Goal: Task Accomplishment & Management: Complete application form

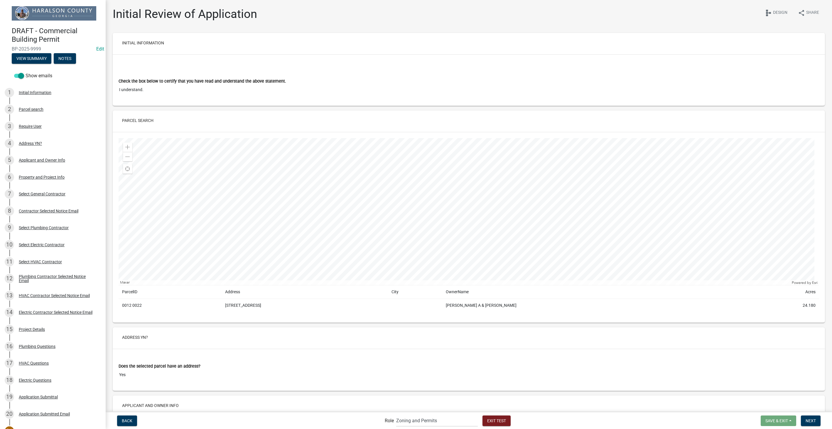
select select "a6b5fe8a-6c12-41bb-8d14-8d31b27c6024"
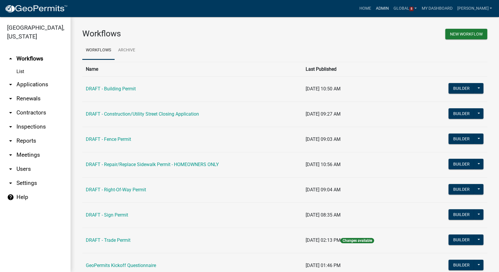
click at [388, 9] on link "Admin" at bounding box center [382, 8] width 18 height 11
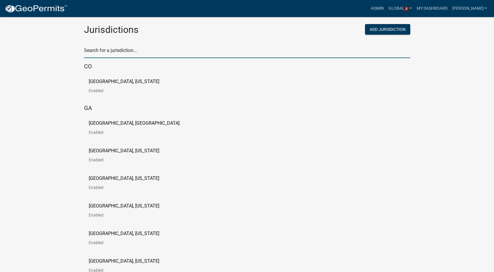
click at [106, 51] on input "text" at bounding box center [247, 52] width 326 height 12
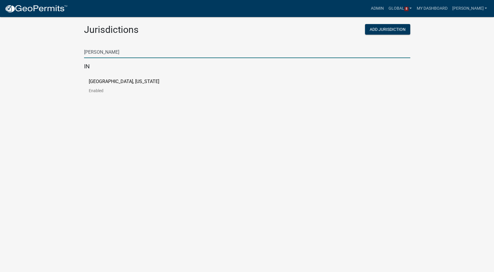
type input "howard"
click at [99, 79] on p "[GEOGRAPHIC_DATA], [US_STATE]" at bounding box center [124, 81] width 70 height 5
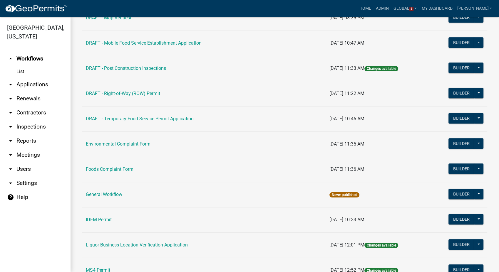
scroll to position [261, 0]
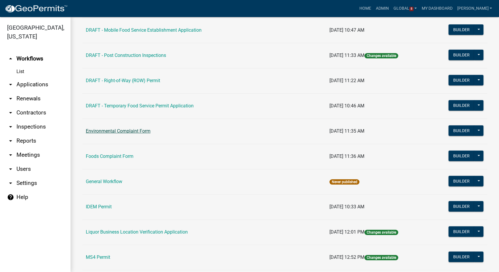
click at [124, 130] on link "Environmental Complaint Form" at bounding box center [118, 131] width 65 height 6
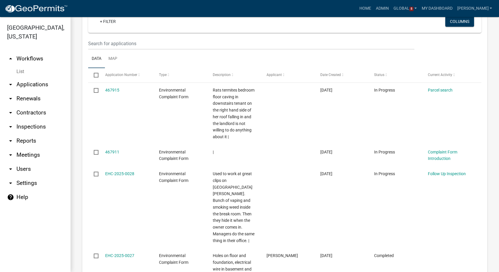
scroll to position [261, 0]
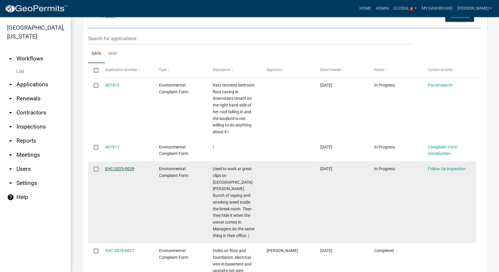
click at [119, 170] on link "EHC-2025-0028" at bounding box center [119, 168] width 29 height 5
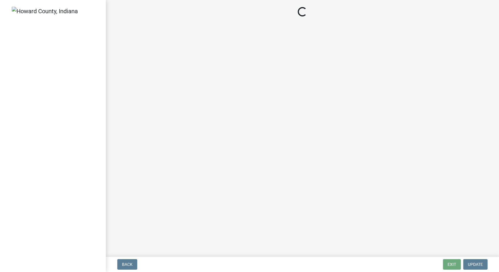
select select "27560442-e6ff-4b87-9ac8-a6e029971116"
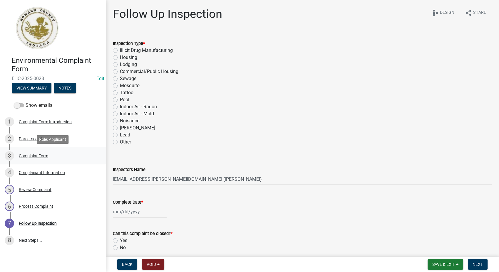
click at [28, 150] on link "3 Complaint Form" at bounding box center [53, 155] width 106 height 17
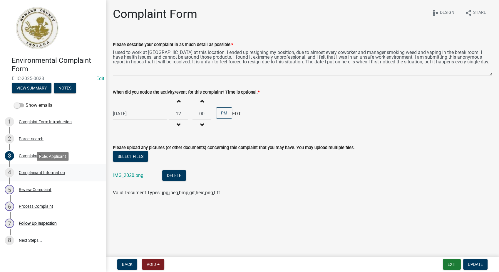
click at [39, 171] on div "Complainant Information" at bounding box center [42, 173] width 46 height 4
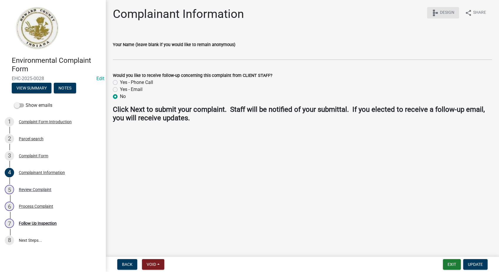
click at [440, 12] on span "Design" at bounding box center [447, 12] width 14 height 7
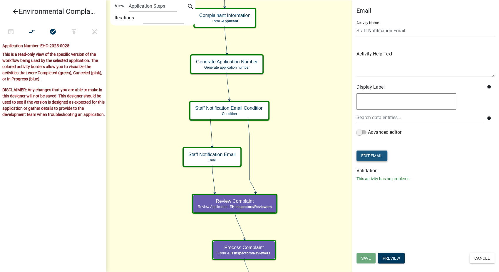
click at [383, 157] on button "Edit Email" at bounding box center [371, 156] width 31 height 11
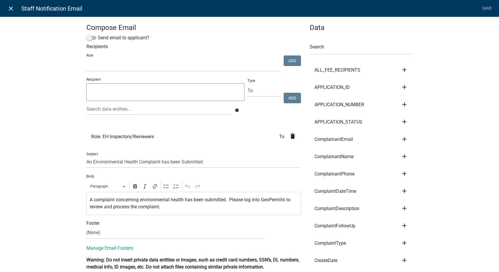
click at [8, 6] on icon "close" at bounding box center [10, 8] width 7 height 7
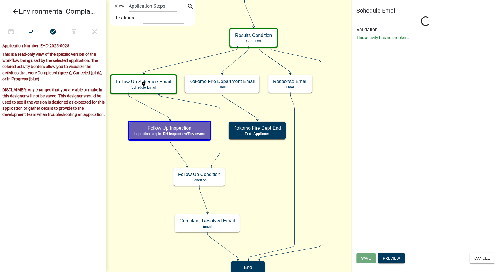
select select "7: 7:00 AM"
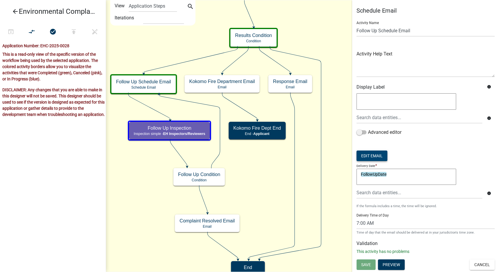
click at [367, 158] on button "Edit Email" at bounding box center [371, 156] width 31 height 11
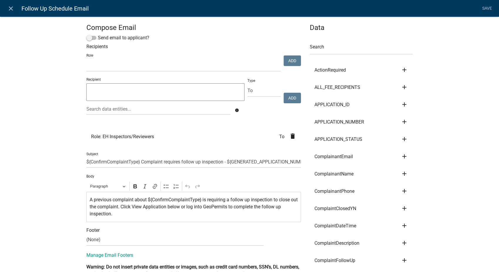
select select
click at [10, 6] on icon "close" at bounding box center [10, 8] width 7 height 7
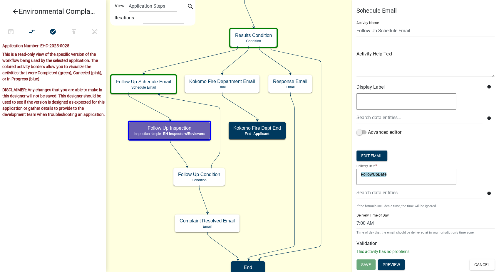
click at [15, 11] on icon "arrow_back" at bounding box center [15, 12] width 7 height 8
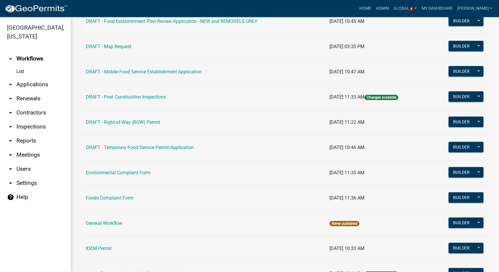
scroll to position [228, 0]
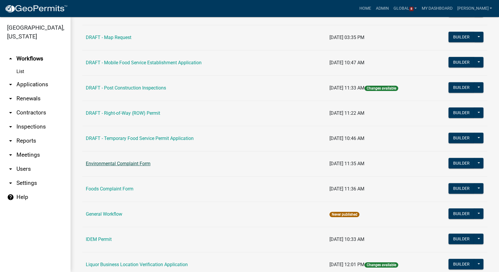
click at [113, 161] on link "Environmental Complaint Form" at bounding box center [118, 164] width 65 height 6
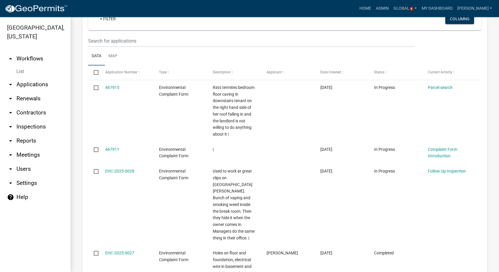
scroll to position [261, 0]
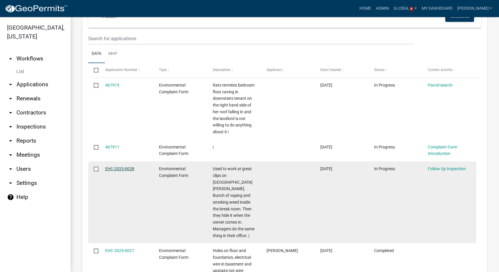
click at [115, 169] on link "EHC-2025-0028" at bounding box center [119, 168] width 29 height 5
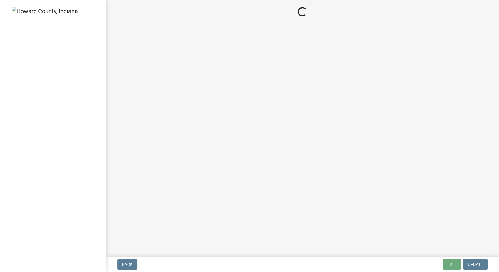
select select "27560442-e6ff-4b87-9ac8-a6e029971116"
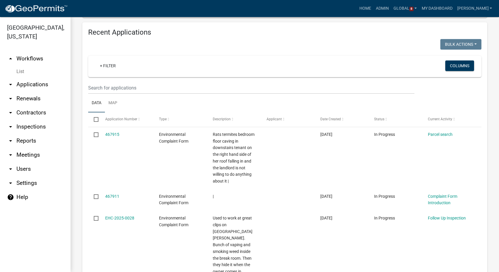
scroll to position [228, 0]
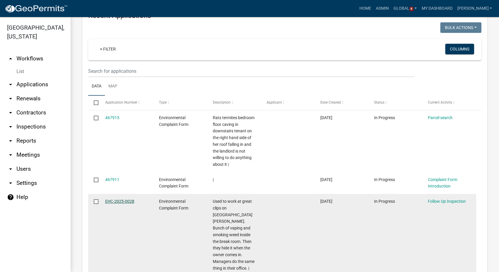
click at [117, 202] on link "EHC-2025-0028" at bounding box center [119, 201] width 29 height 5
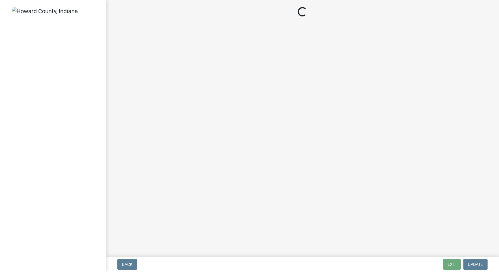
select select "27560442-e6ff-4b87-9ac8-a6e029971116"
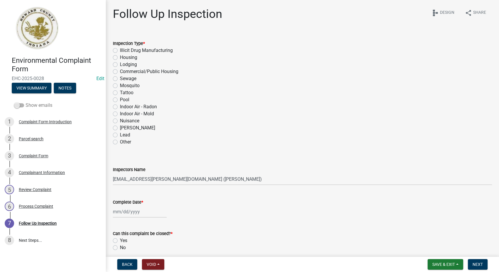
click at [16, 105] on span at bounding box center [19, 105] width 10 height 4
click at [26, 102] on input "Show emails" at bounding box center [26, 102] width 0 height 0
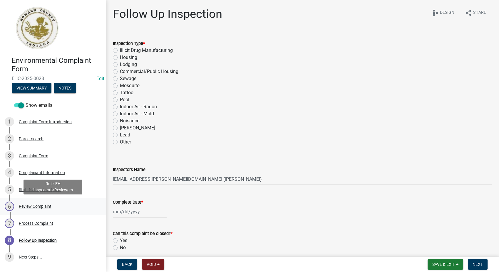
click at [33, 206] on div "Review Complaint" at bounding box center [35, 206] width 33 height 4
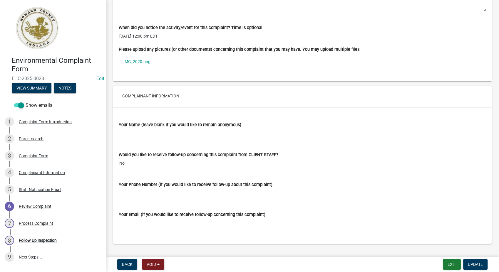
scroll to position [410, 0]
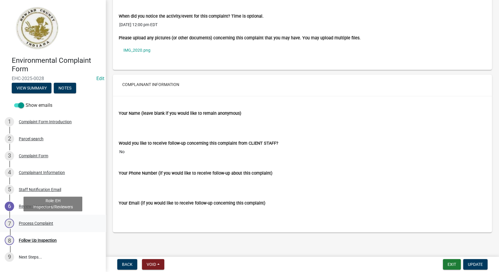
click at [27, 225] on div "Process Complaint" at bounding box center [36, 223] width 34 height 4
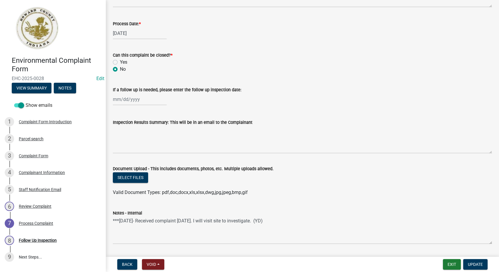
scroll to position [261, 0]
click at [36, 241] on div "Follow Up Inspection" at bounding box center [38, 240] width 38 height 4
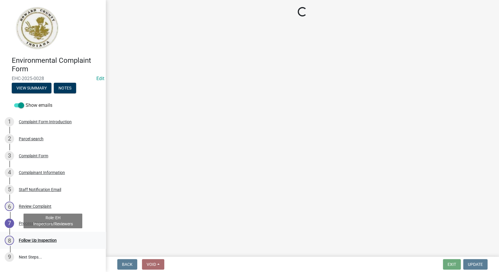
scroll to position [0, 0]
select select "27560442-e6ff-4b87-9ac8-a6e029971116"
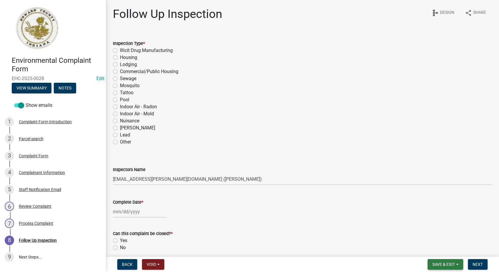
click at [447, 264] on span "Save & Exit" at bounding box center [443, 264] width 23 height 5
click at [436, 264] on button "Save & Exit" at bounding box center [439, 260] width 47 height 14
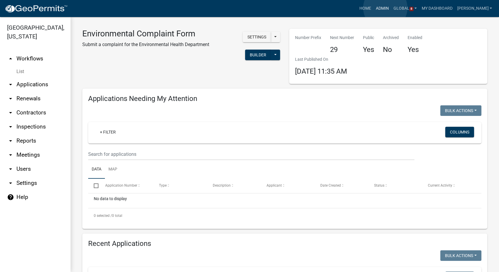
click at [385, 8] on link "Admin" at bounding box center [382, 8] width 18 height 11
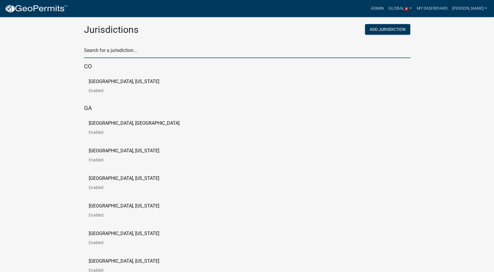
click at [127, 54] on input "text" at bounding box center [247, 52] width 326 height 12
type input "buchanan"
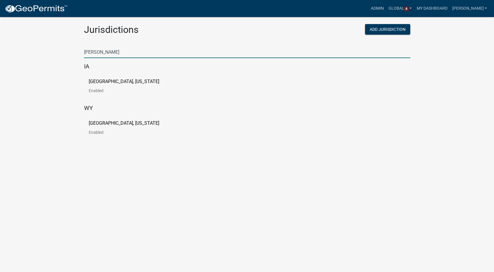
click at [113, 81] on p "Buchanan County, Iowa" at bounding box center [124, 81] width 70 height 5
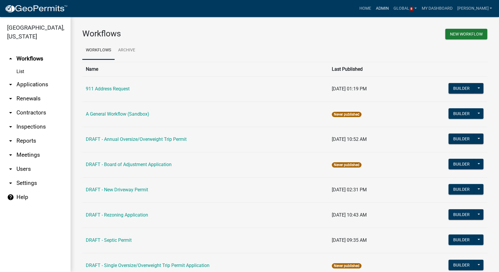
click at [388, 8] on link "Admin" at bounding box center [382, 8] width 18 height 11
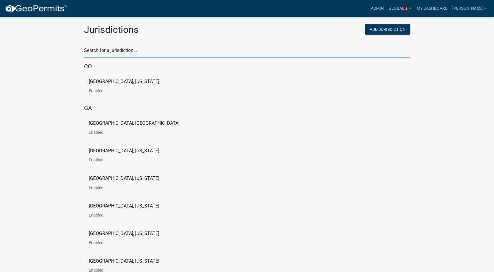
click at [137, 50] on input "text" at bounding box center [247, 52] width 326 height 12
type input "newton"
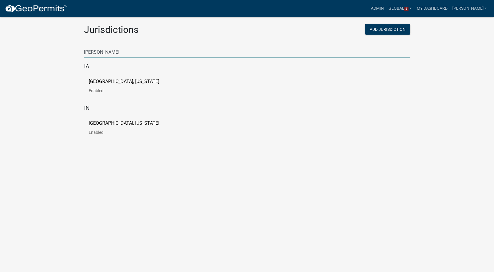
click at [118, 82] on p "City of Newton, Iowa" at bounding box center [124, 81] width 70 height 5
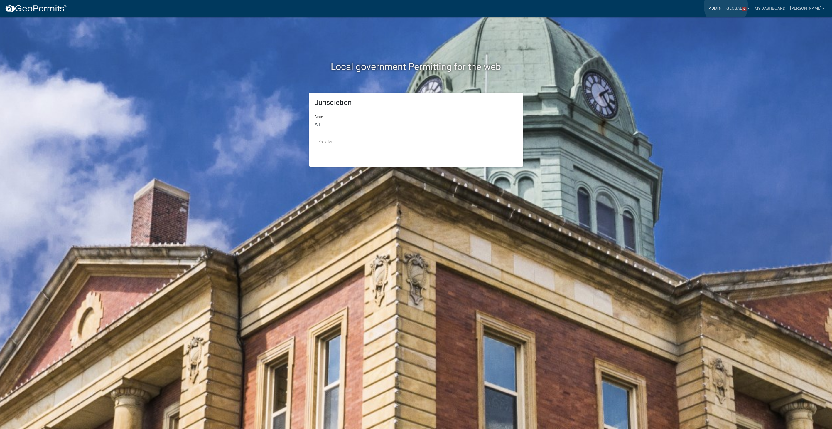
click at [725, 6] on link "Admin" at bounding box center [716, 8] width 18 height 11
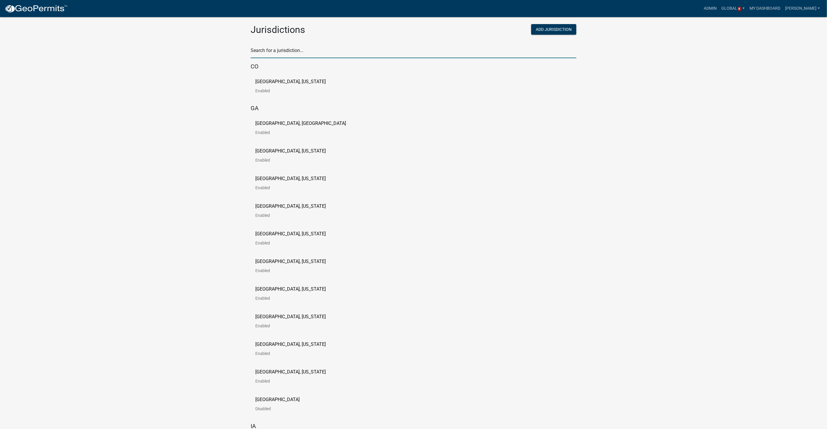
click at [269, 53] on input "text" at bounding box center [414, 52] width 326 height 12
type input "newton"
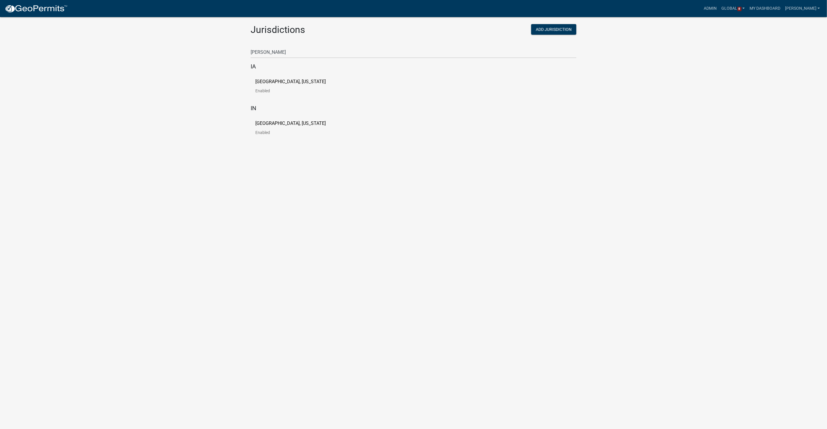
click at [276, 80] on p "City of Newton, Iowa" at bounding box center [290, 81] width 70 height 5
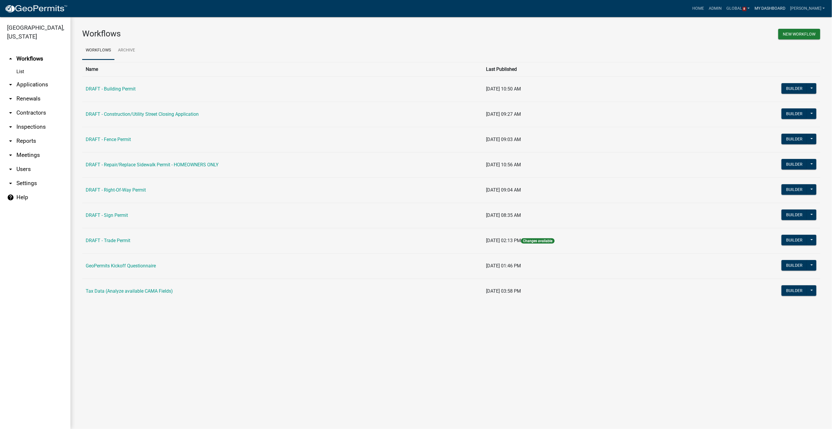
click at [782, 9] on link "My Dashboard" at bounding box center [770, 8] width 36 height 11
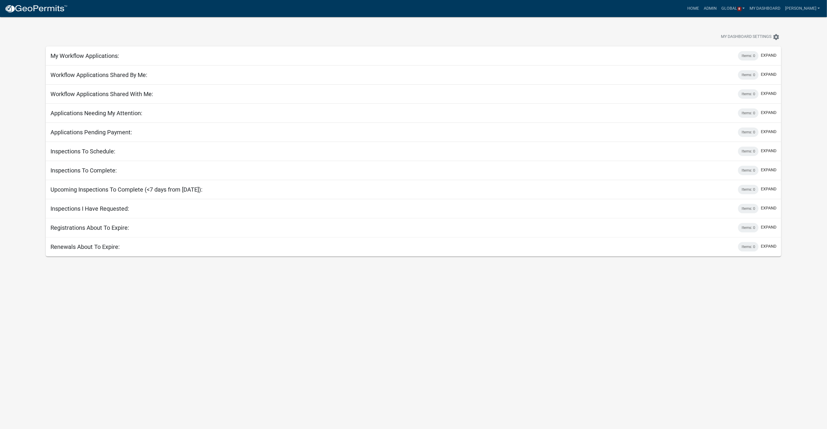
click at [770, 117] on div "Items: 0 expand" at bounding box center [757, 112] width 38 height 9
click at [769, 112] on button "expand" at bounding box center [769, 113] width 16 height 6
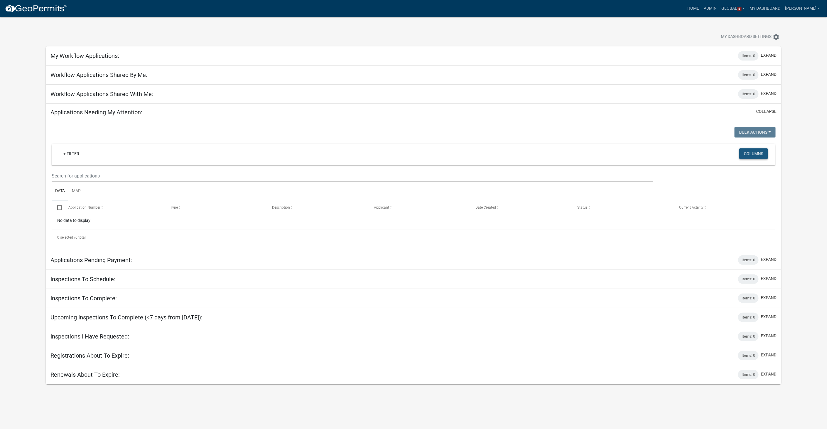
click at [753, 154] on button "Columns" at bounding box center [754, 153] width 29 height 11
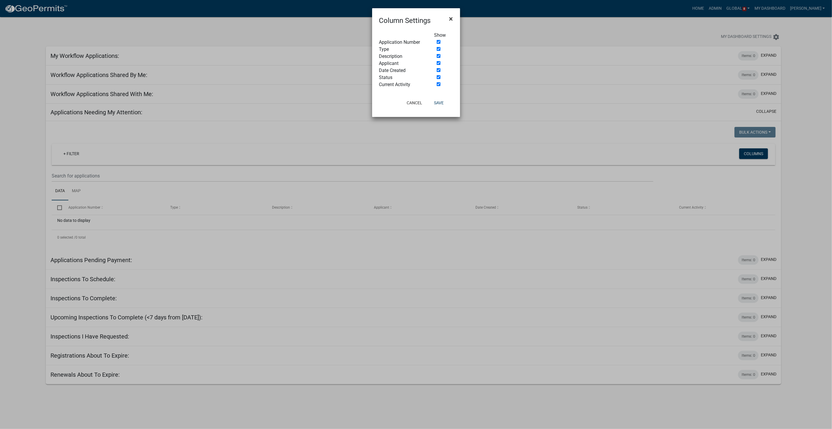
click at [451, 17] on span "×" at bounding box center [451, 19] width 4 height 8
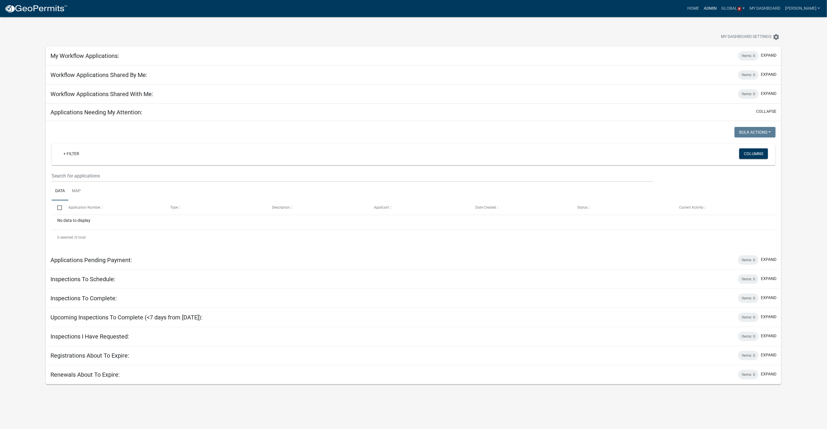
click at [718, 7] on link "Admin" at bounding box center [711, 8] width 18 height 11
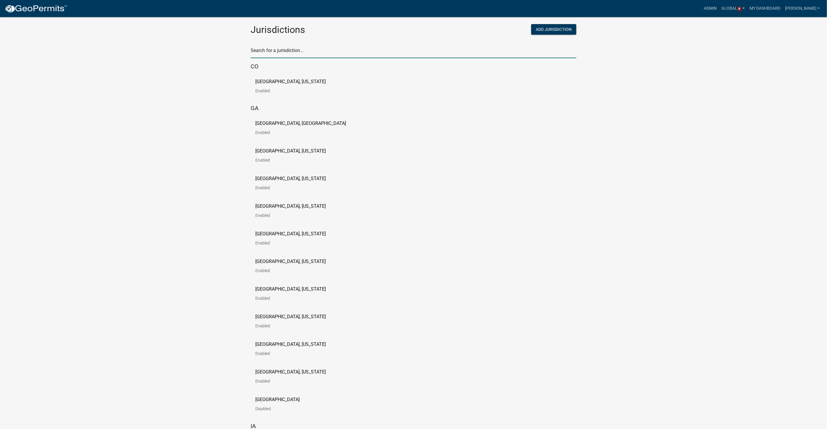
click at [277, 51] on input "text" at bounding box center [414, 52] width 326 height 12
type input "newton"
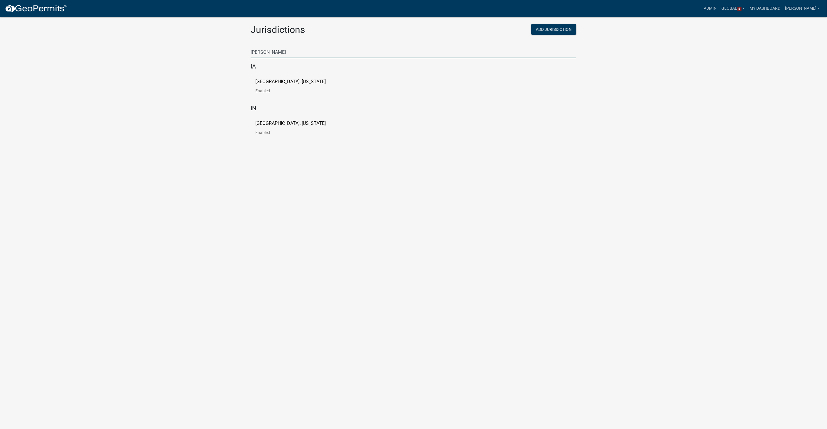
click at [270, 79] on p "City of Newton, Iowa" at bounding box center [290, 81] width 70 height 5
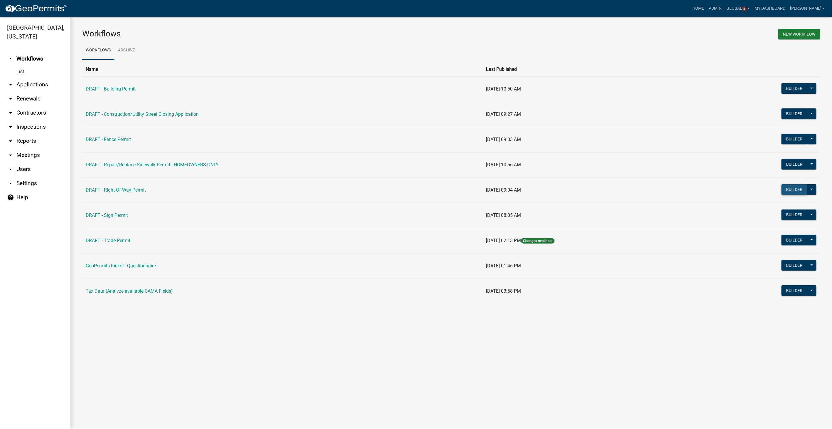
click at [792, 188] on button "Builder" at bounding box center [795, 189] width 26 height 11
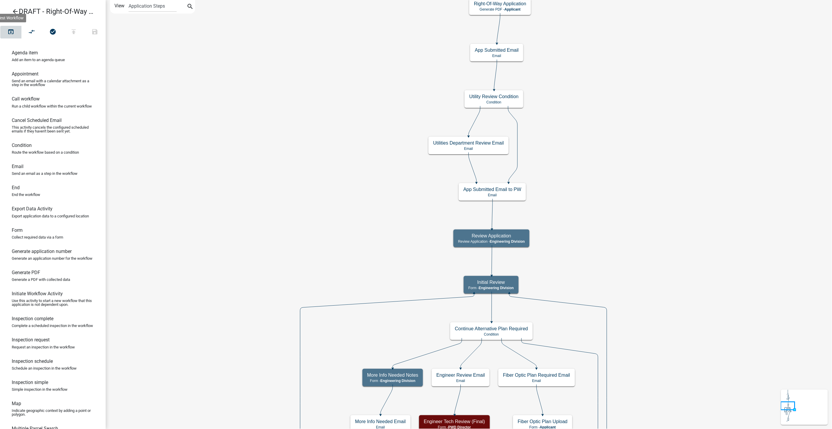
click at [13, 30] on icon "open_in_browser" at bounding box center [10, 32] width 7 height 8
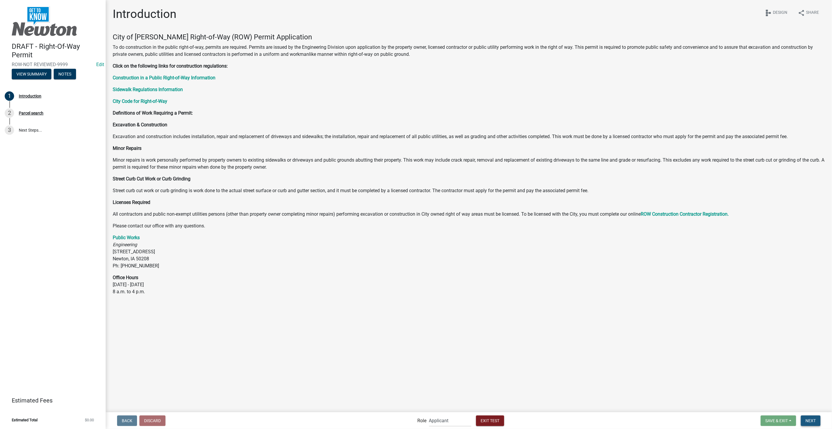
click at [811, 422] on span "Next" at bounding box center [811, 420] width 10 height 5
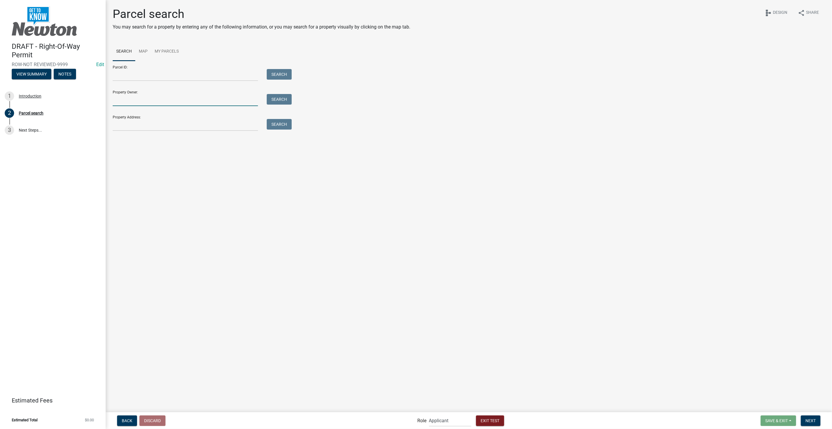
click at [158, 102] on input "Property Owner:" at bounding box center [185, 100] width 145 height 12
type input "smith"
click at [276, 98] on button "Search" at bounding box center [279, 99] width 25 height 11
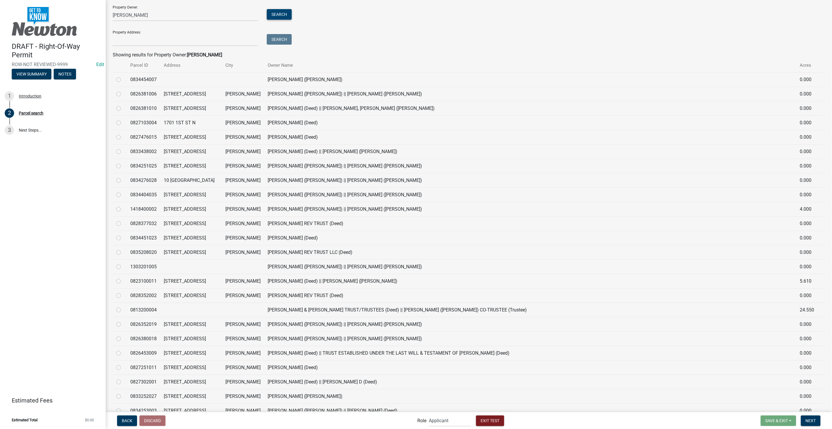
scroll to position [98, 0]
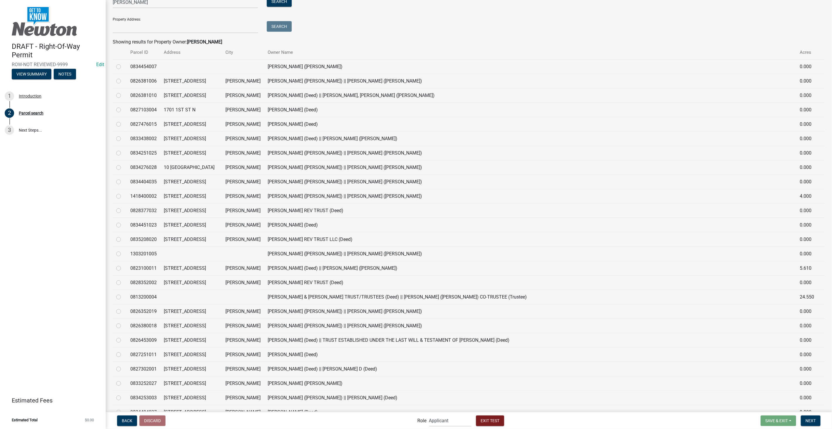
click at [123, 265] on label at bounding box center [123, 265] width 0 height 0
click at [123, 266] on input "radio" at bounding box center [125, 267] width 4 height 4
radio input "true"
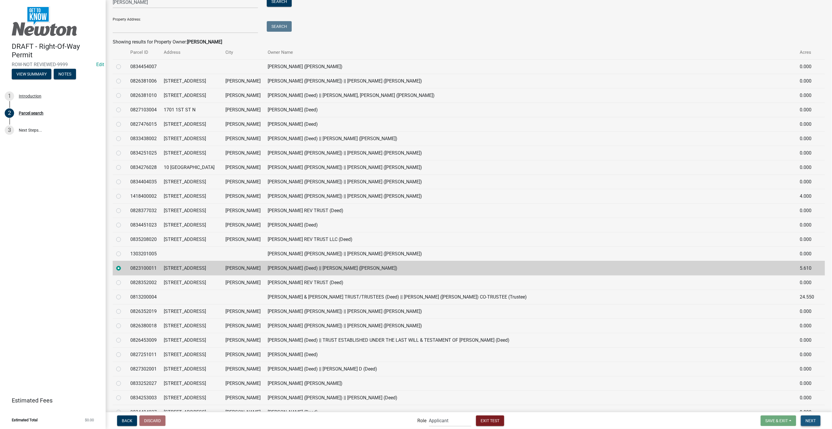
click at [805, 420] on button "Next" at bounding box center [811, 420] width 20 height 11
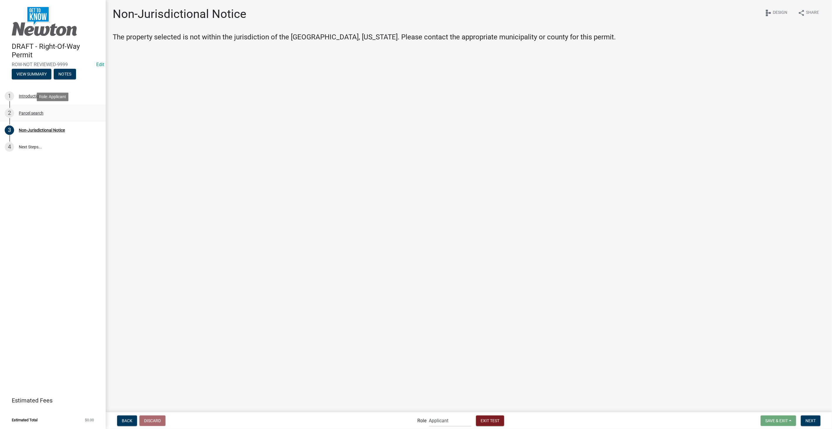
click at [34, 111] on div "Parcel search" at bounding box center [31, 113] width 25 height 4
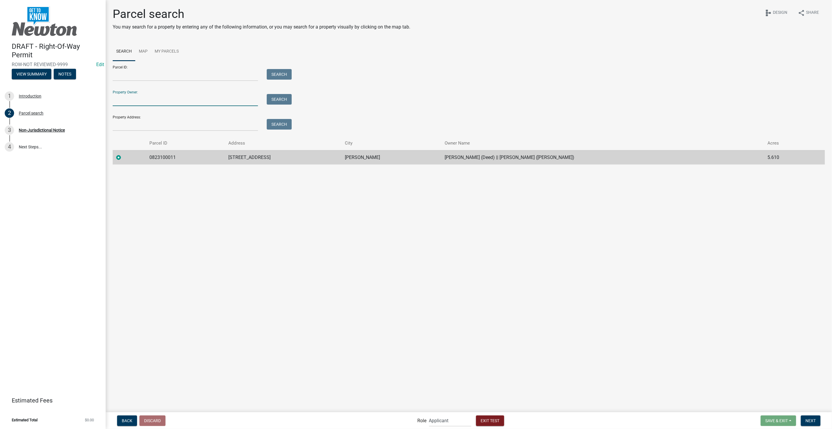
click at [126, 105] on input "Property Owner:" at bounding box center [185, 100] width 145 height 12
type input "smith"
click at [149, 52] on link "Map" at bounding box center [143, 51] width 16 height 19
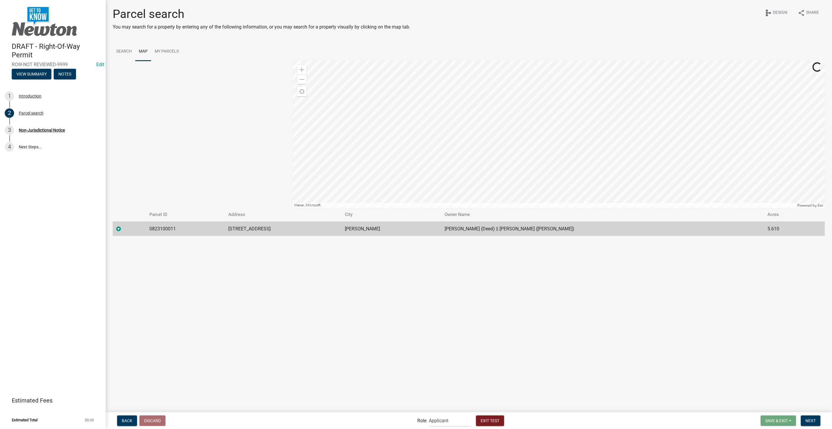
click at [595, 111] on div at bounding box center [559, 134] width 532 height 147
click at [302, 78] on span at bounding box center [302, 79] width 5 height 5
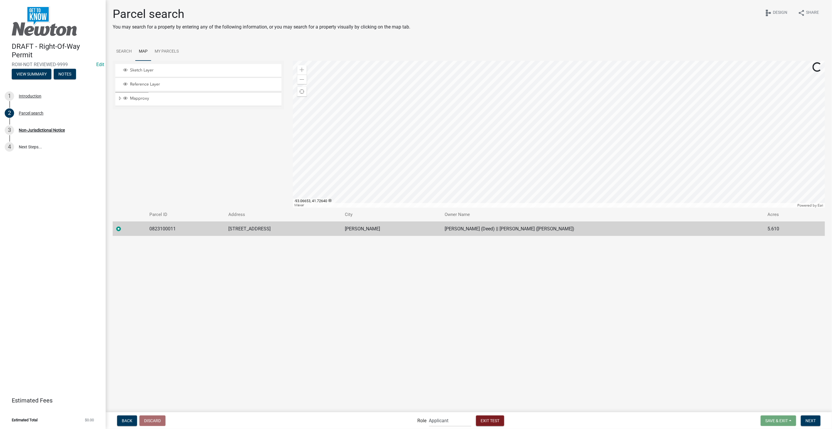
click at [493, 63] on div at bounding box center [559, 134] width 532 height 147
click at [479, 61] on div at bounding box center [559, 134] width 532 height 147
click at [299, 67] on div "Zoom in" at bounding box center [301, 69] width 9 height 9
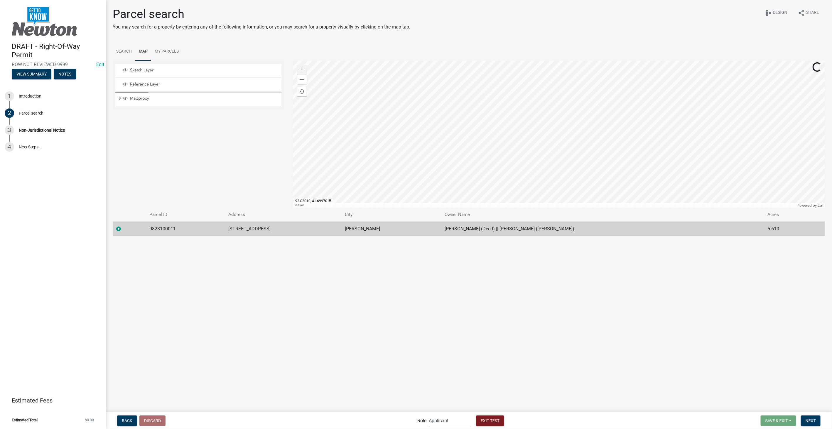
click at [565, 100] on div at bounding box center [559, 134] width 532 height 147
click at [561, 103] on div at bounding box center [559, 134] width 532 height 147
click at [182, 89] on div "Reference Layer" at bounding box center [198, 84] width 166 height 13
click at [135, 83] on span "Reference Layer" at bounding box center [204, 84] width 151 height 5
click at [558, 133] on div at bounding box center [559, 134] width 532 height 147
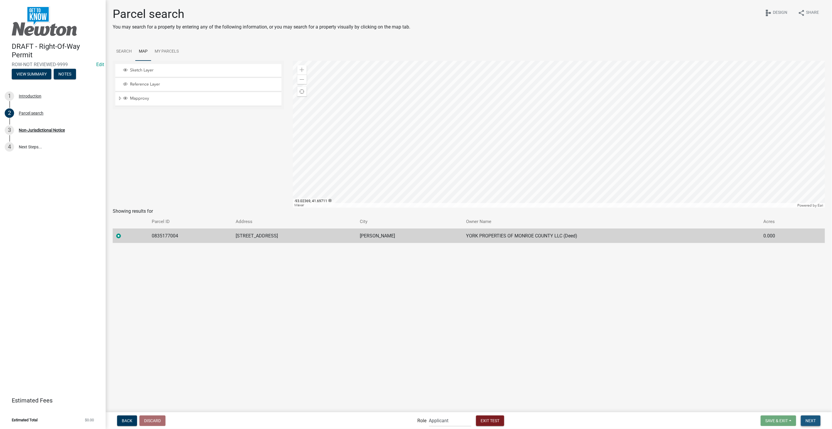
click at [808, 418] on span "Next" at bounding box center [811, 420] width 10 height 5
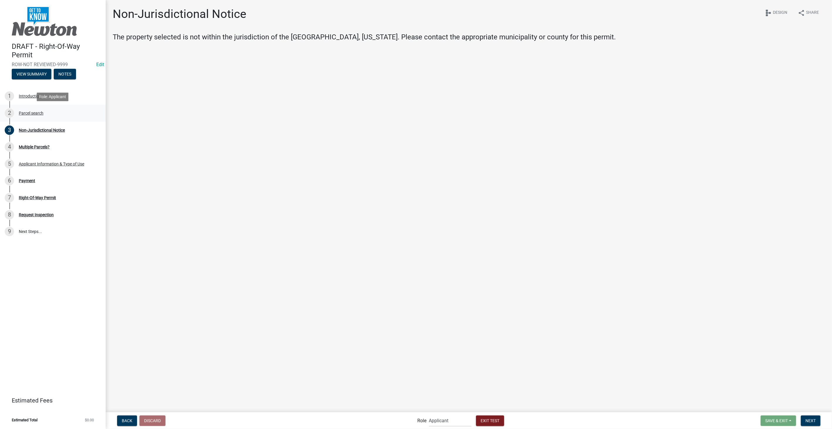
click at [31, 111] on div "Parcel search" at bounding box center [31, 113] width 25 height 4
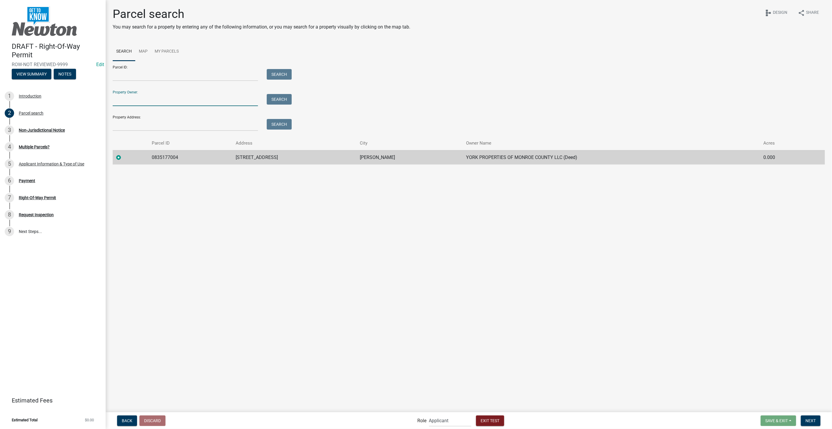
click at [157, 100] on input "Property Owner:" at bounding box center [185, 100] width 145 height 12
type input "smith"
click at [282, 94] on button "Search" at bounding box center [279, 99] width 25 height 11
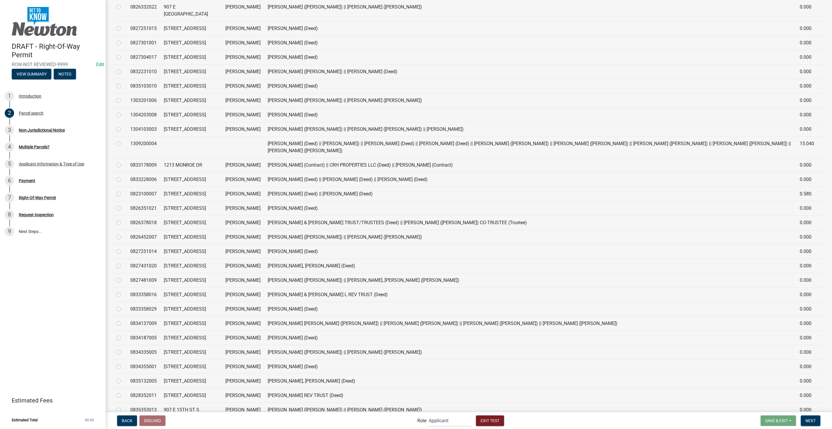
scroll to position [913, 0]
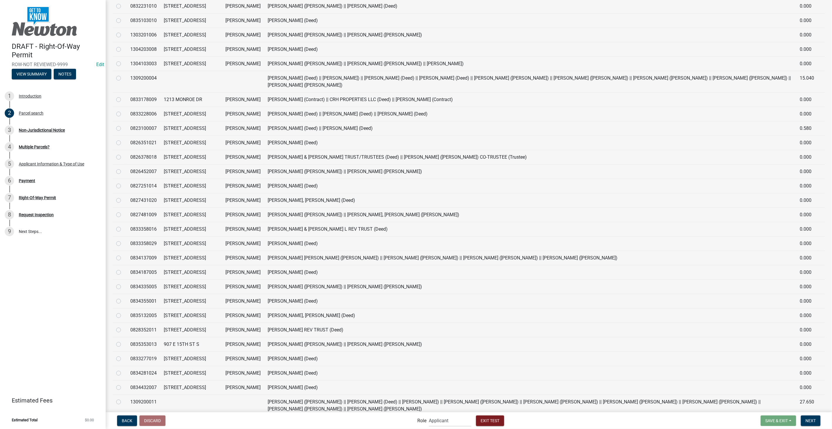
click at [123, 269] on label at bounding box center [123, 269] width 0 height 0
click at [123, 269] on input "radio" at bounding box center [125, 271] width 4 height 4
radio input "true"
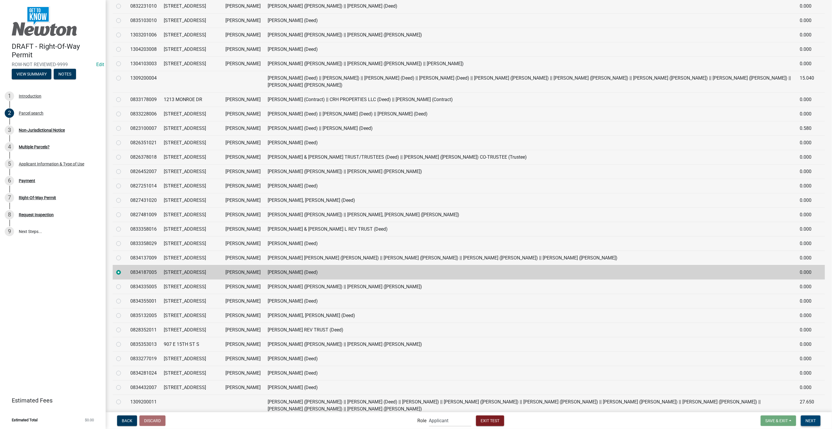
click at [807, 417] on button "Next" at bounding box center [811, 420] width 20 height 11
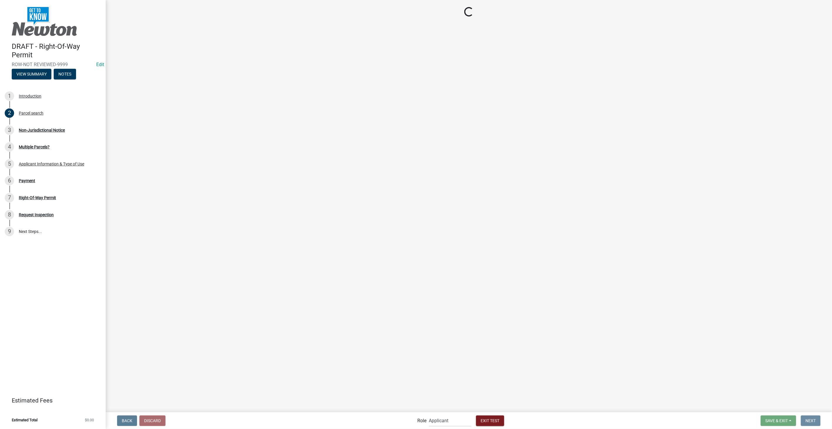
scroll to position [0, 0]
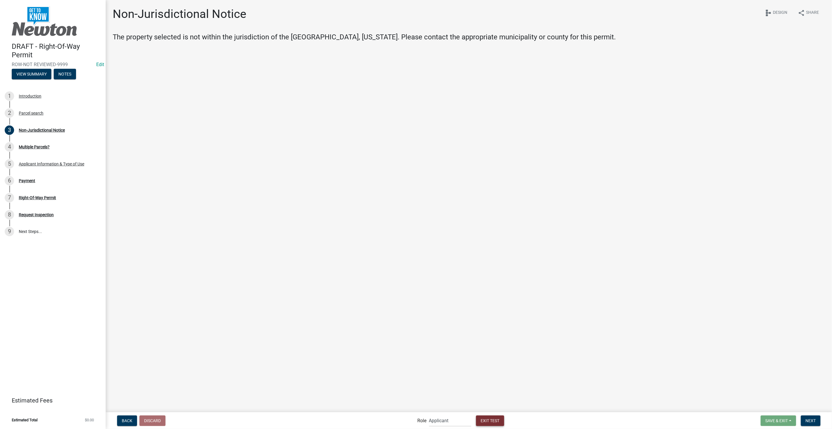
click at [503, 419] on button "Exit Test" at bounding box center [490, 420] width 28 height 11
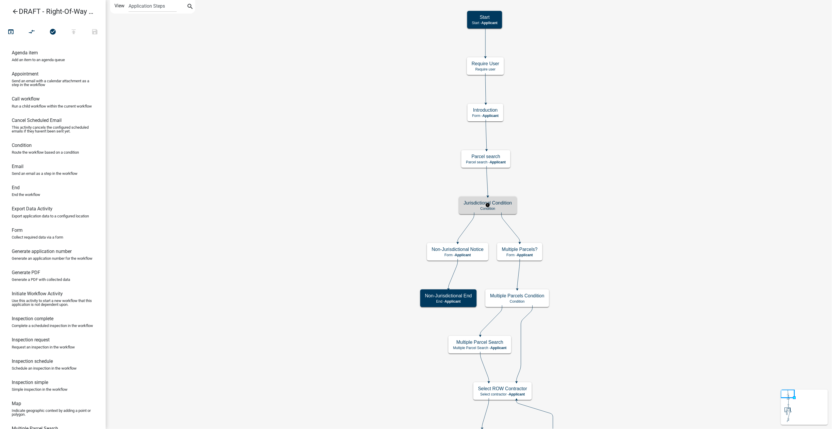
click at [496, 202] on h5 "Jurisdictional Condition" at bounding box center [488, 203] width 48 height 6
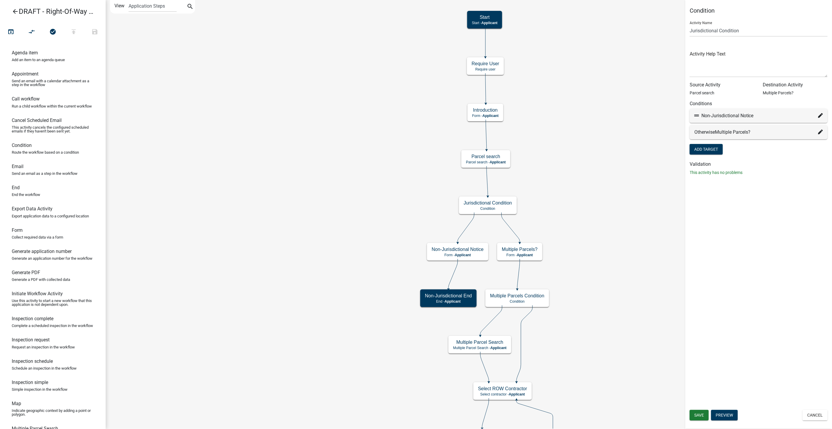
click at [818, 115] on div "Non-Jurisdictional Notice" at bounding box center [759, 115] width 129 height 7
click at [820, 115] on icon at bounding box center [821, 115] width 5 height 5
select select "52: bab7aa29-95a0-4716-ab22-86d2bf2f4c36"
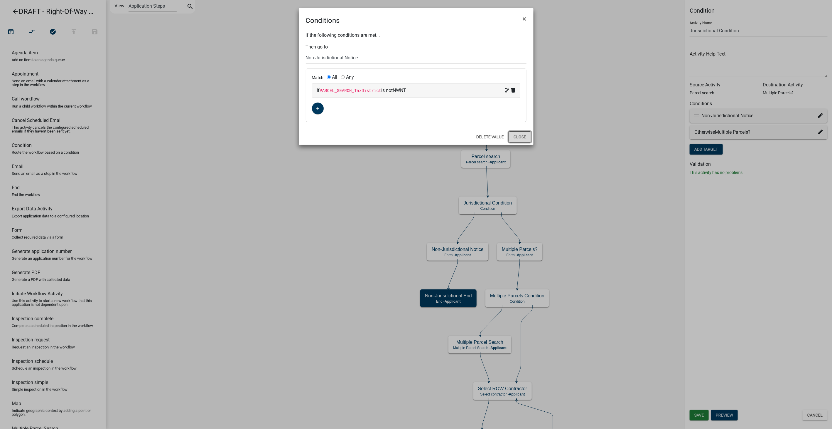
click at [526, 136] on button "Close" at bounding box center [520, 136] width 23 height 11
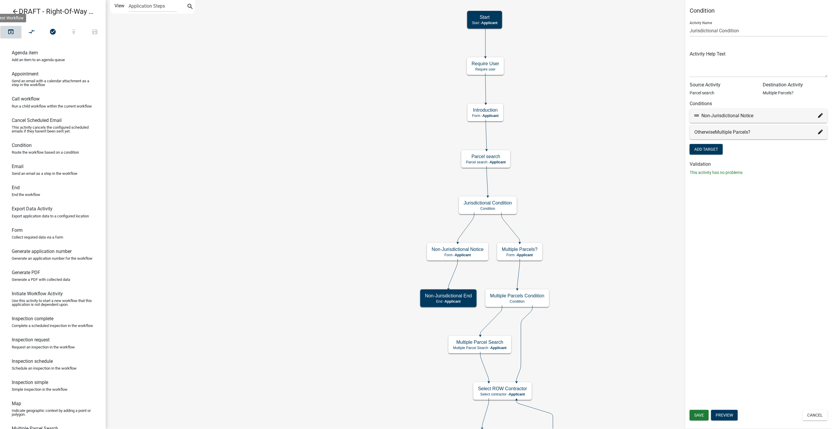
click at [8, 31] on icon "open_in_browser" at bounding box center [10, 32] width 7 height 8
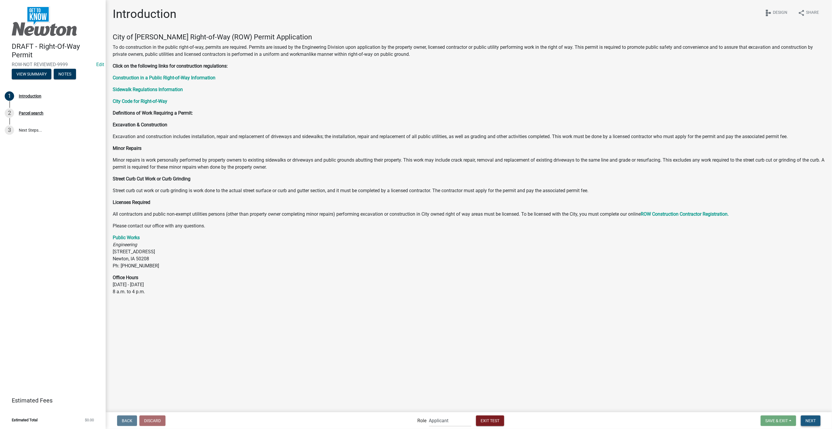
click at [811, 418] on span "Next" at bounding box center [811, 420] width 10 height 5
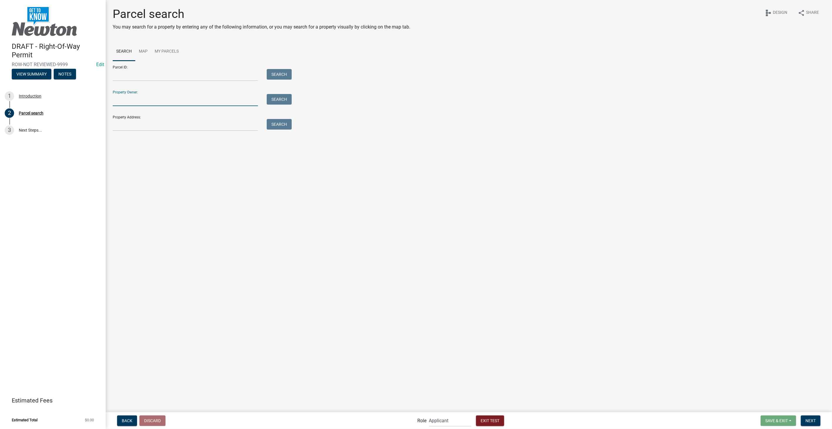
click at [142, 99] on input "Property Owner:" at bounding box center [185, 100] width 145 height 12
type input "smith"
click at [274, 105] on div "Search" at bounding box center [277, 100] width 31 height 12
click at [274, 97] on button "Search" at bounding box center [279, 99] width 25 height 11
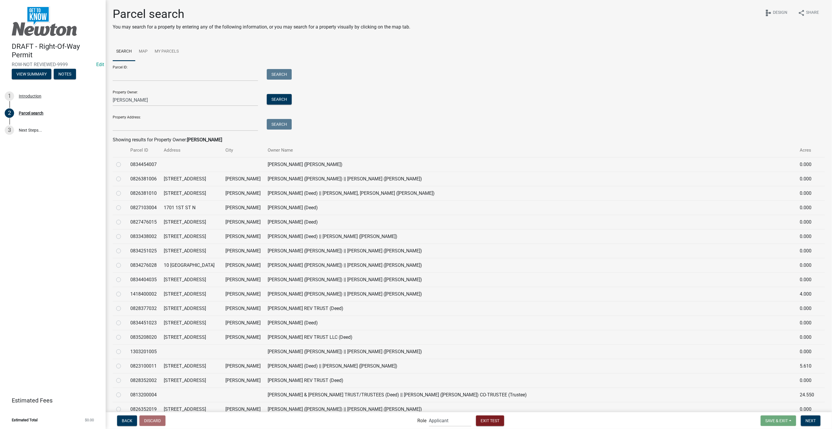
click at [123, 247] on label at bounding box center [123, 247] width 0 height 0
click at [123, 250] on input "radio" at bounding box center [125, 249] width 4 height 4
radio input "true"
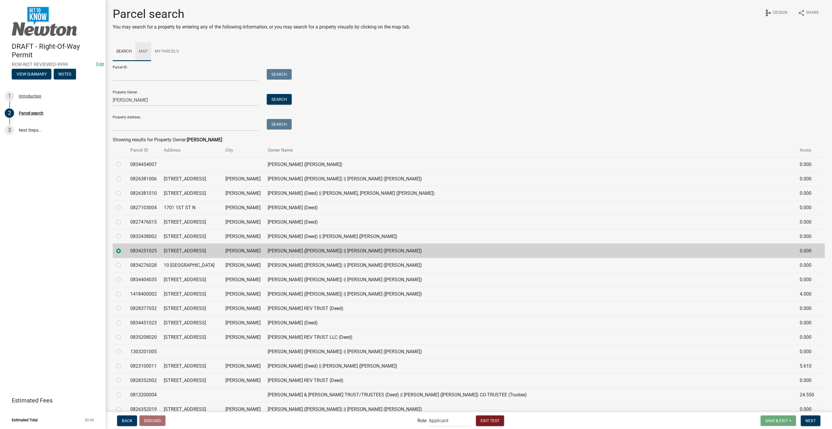
click at [147, 49] on link "Map" at bounding box center [143, 51] width 16 height 19
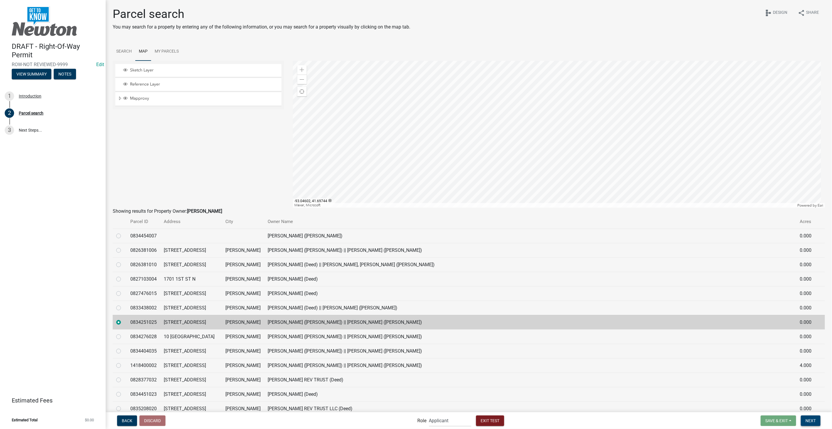
click at [810, 418] on span "Next" at bounding box center [811, 420] width 10 height 5
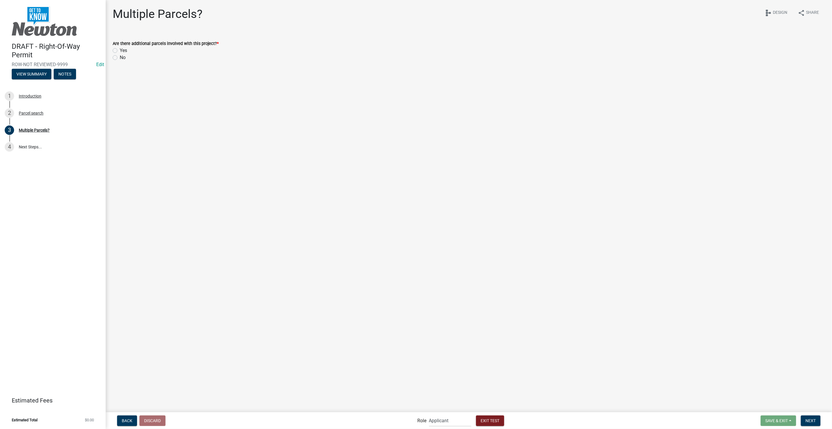
click at [120, 50] on label "Yes" at bounding box center [123, 50] width 7 height 7
click at [120, 50] on input "Yes" at bounding box center [122, 49] width 4 height 4
radio input "true"
click at [803, 422] on button "Next" at bounding box center [811, 420] width 20 height 11
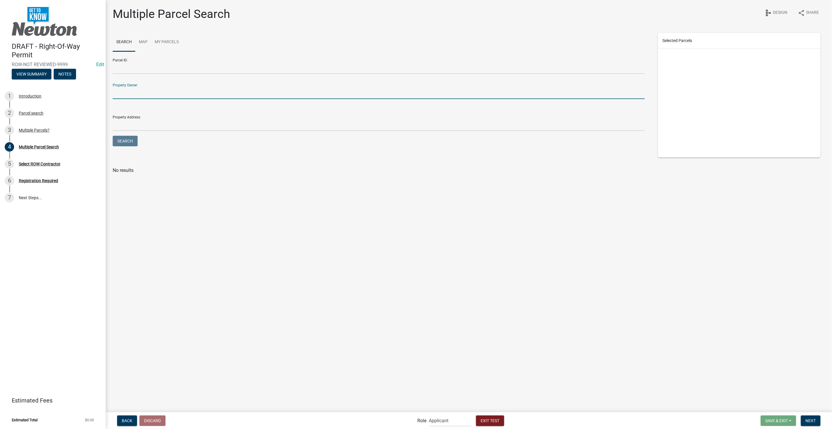
click at [129, 92] on input "Property Owner:" at bounding box center [379, 93] width 532 height 12
type input "smith"
click at [127, 142] on button "Search" at bounding box center [125, 141] width 25 height 11
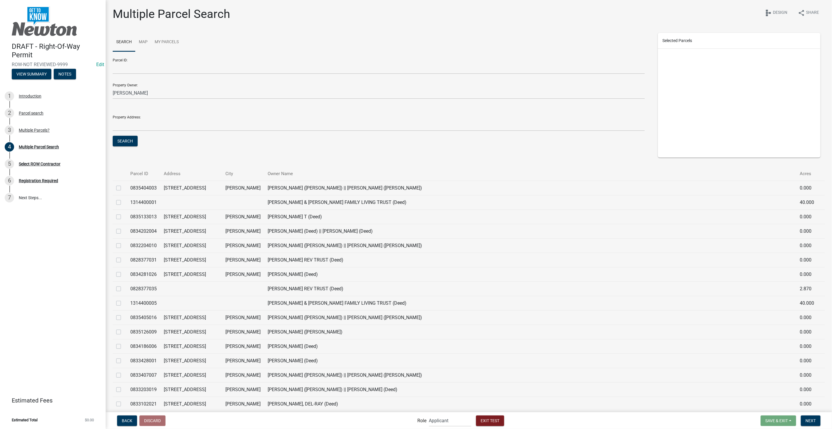
click at [123, 256] on label at bounding box center [123, 256] width 0 height 0
click at [123, 258] on input "checkbox" at bounding box center [125, 258] width 4 height 4
checkbox input "true"
click at [147, 41] on link "Map" at bounding box center [143, 42] width 16 height 19
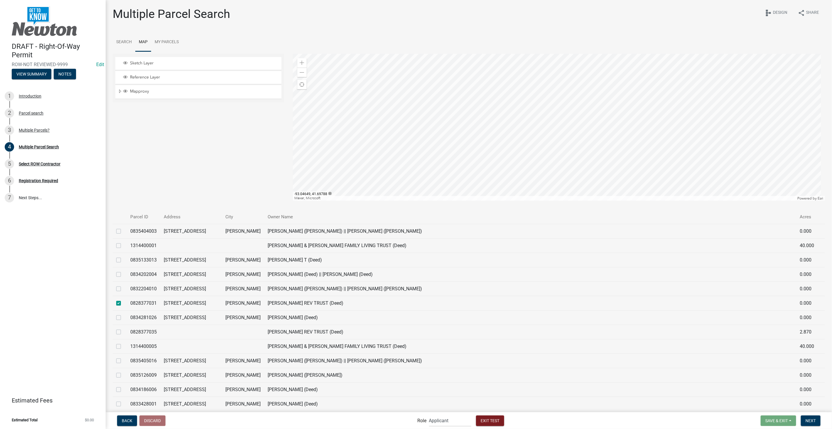
click at [575, 150] on div at bounding box center [559, 127] width 532 height 147
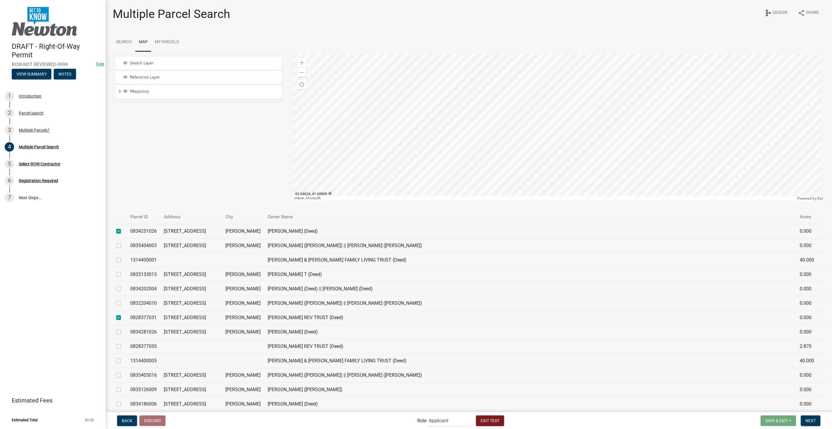
click at [595, 129] on div at bounding box center [559, 127] width 532 height 147
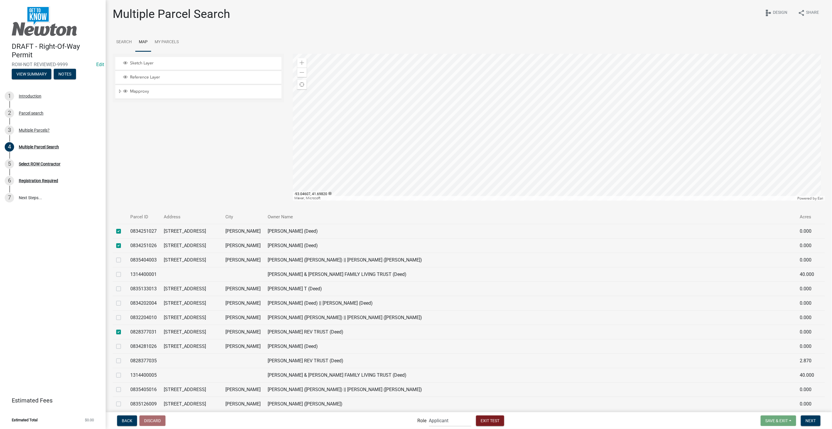
click at [607, 118] on div at bounding box center [559, 127] width 532 height 147
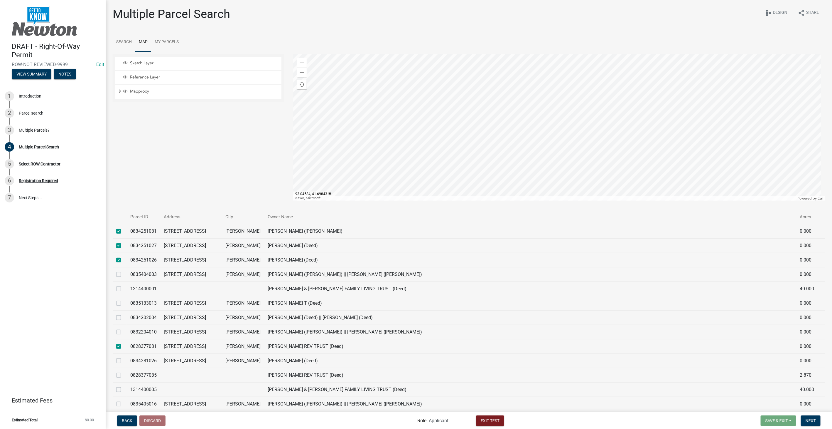
click at [624, 95] on div at bounding box center [559, 127] width 532 height 147
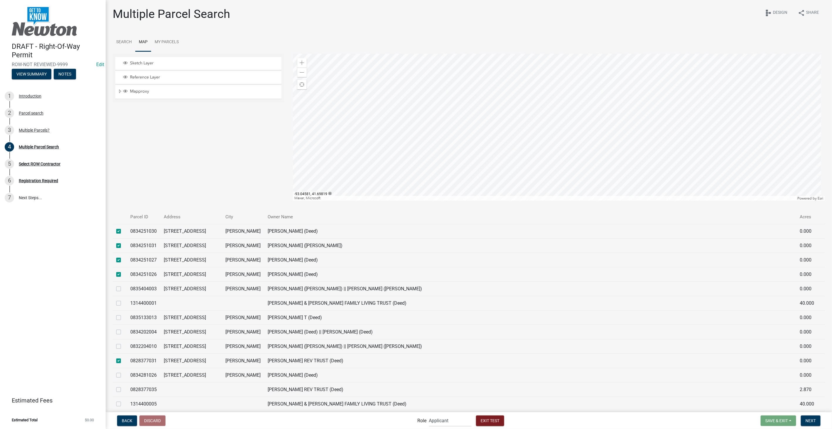
click at [627, 119] on div at bounding box center [559, 127] width 532 height 147
checkbox input "false"
click at [642, 95] on div at bounding box center [559, 127] width 532 height 147
checkbox input "false"
click at [614, 148] on div at bounding box center [559, 127] width 532 height 147
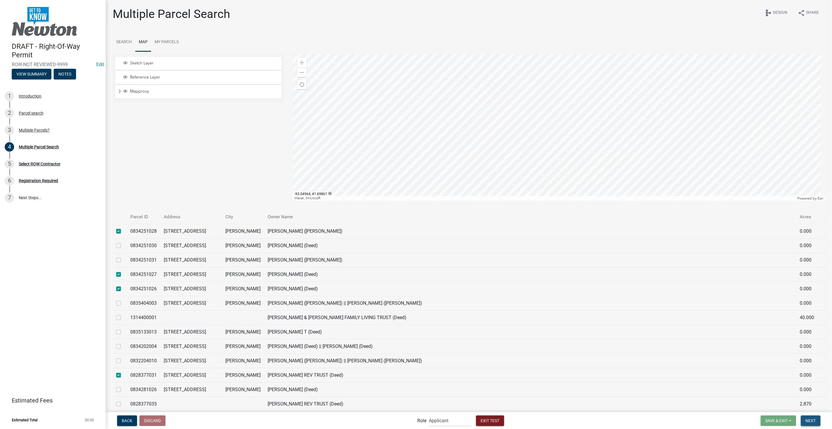
click at [813, 421] on span "Next" at bounding box center [811, 420] width 10 height 5
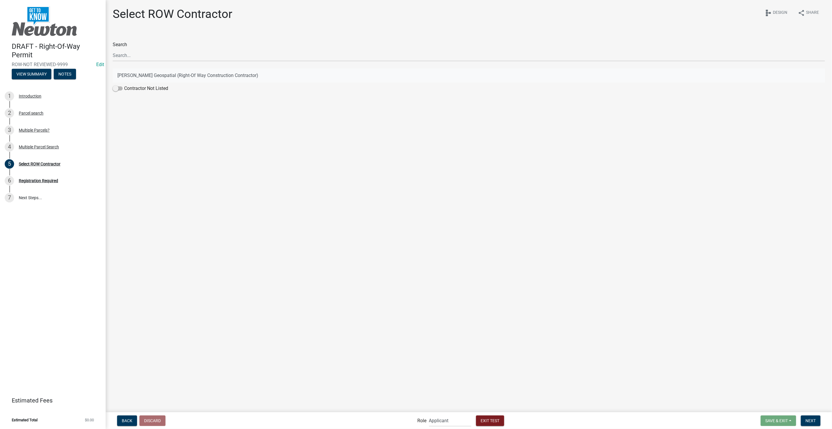
click at [164, 73] on button "Schneider Geospatial (Right-Of Way Construction Contractor)" at bounding box center [469, 75] width 713 height 14
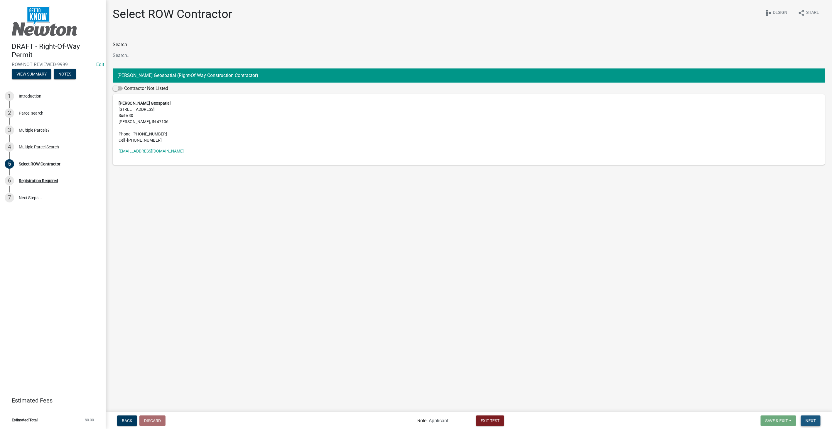
click at [809, 420] on span "Next" at bounding box center [811, 420] width 10 height 5
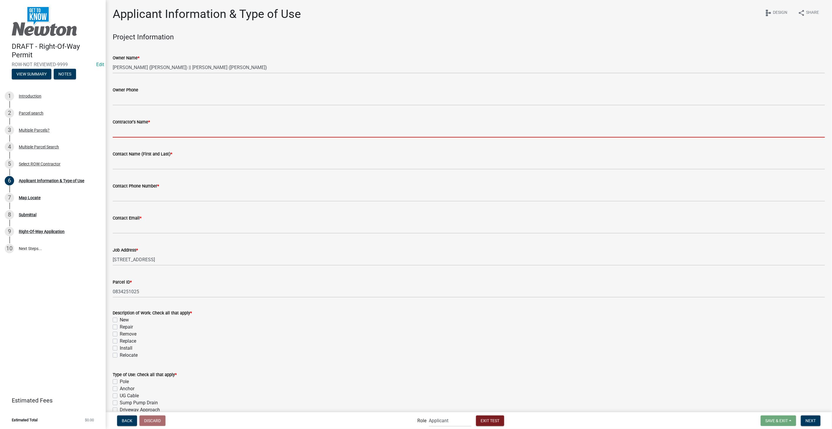
click at [129, 134] on input "Contractor's Name *" at bounding box center [469, 131] width 713 height 12
type input "Schneider"
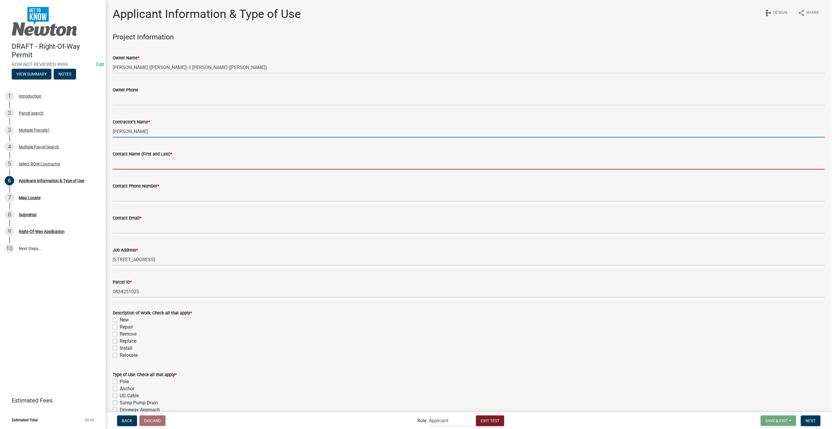
click at [143, 165] on input "Contact Name (First and Last) *" at bounding box center [469, 163] width 713 height 12
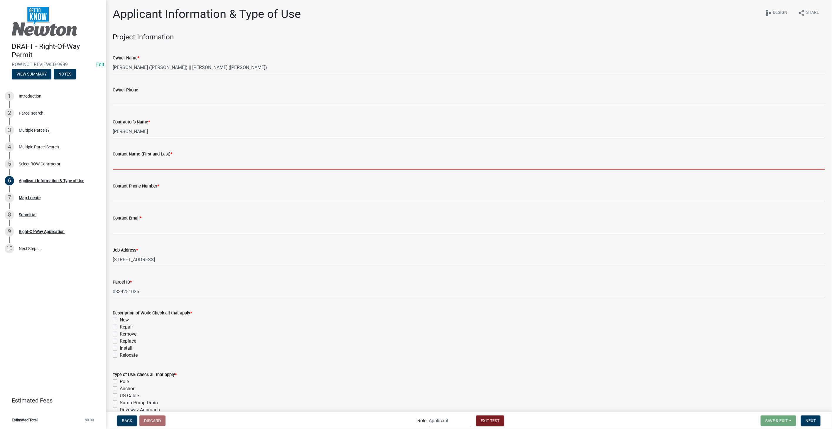
type input "Stacia Franklin"
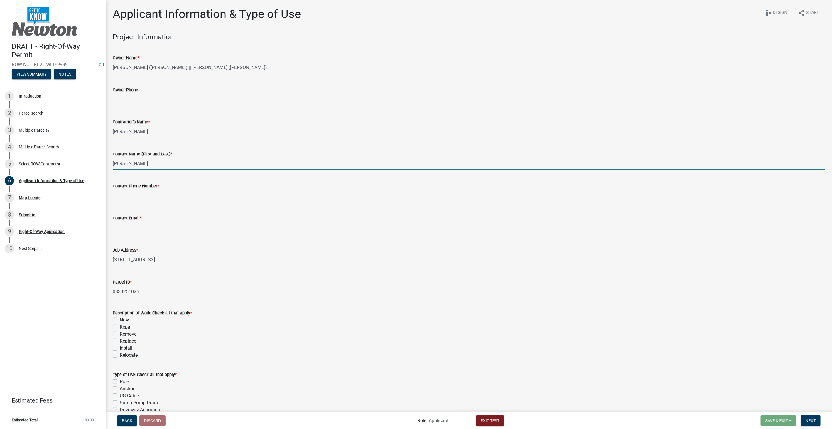
type input "8127861368"
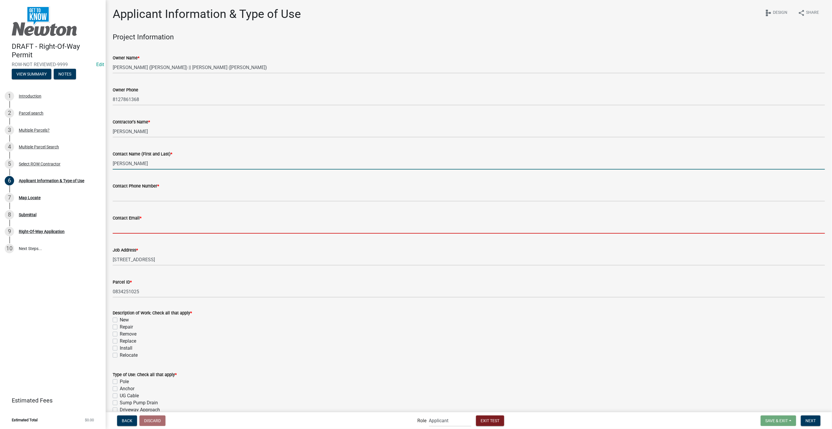
type input "sfranklin@schneidergis.com"
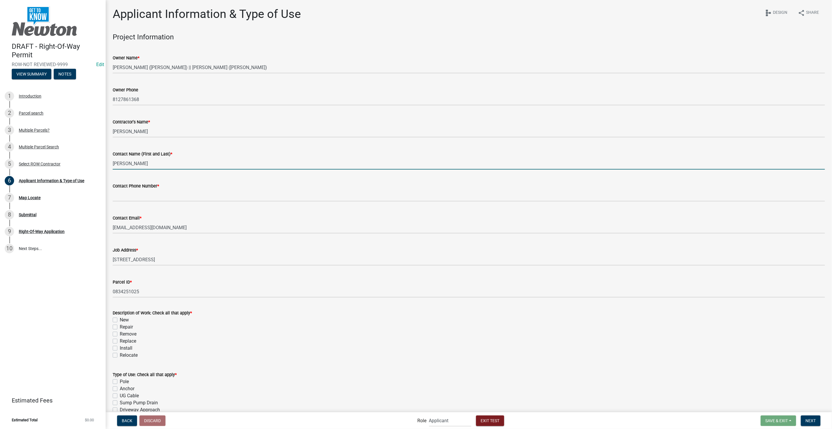
type input "Custom Lists Testing"
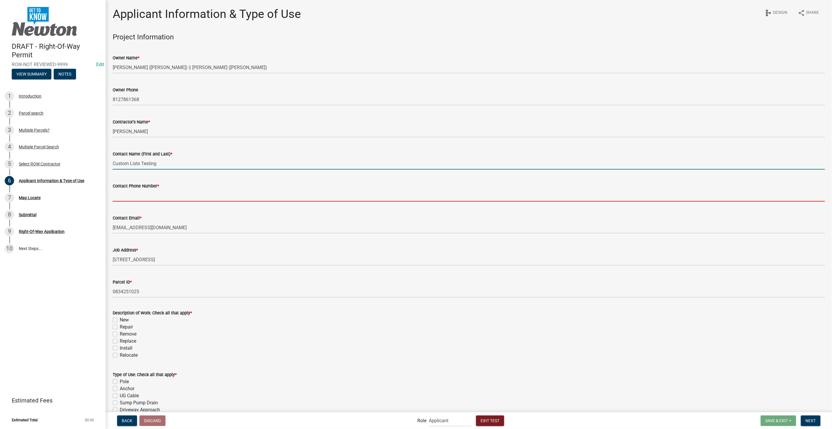
click at [151, 194] on input "Contact Phone Number *" at bounding box center [469, 195] width 713 height 12
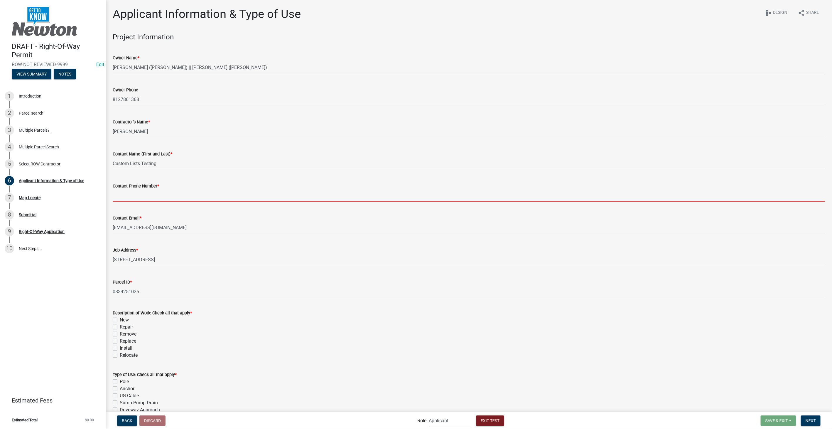
type input "3178267392"
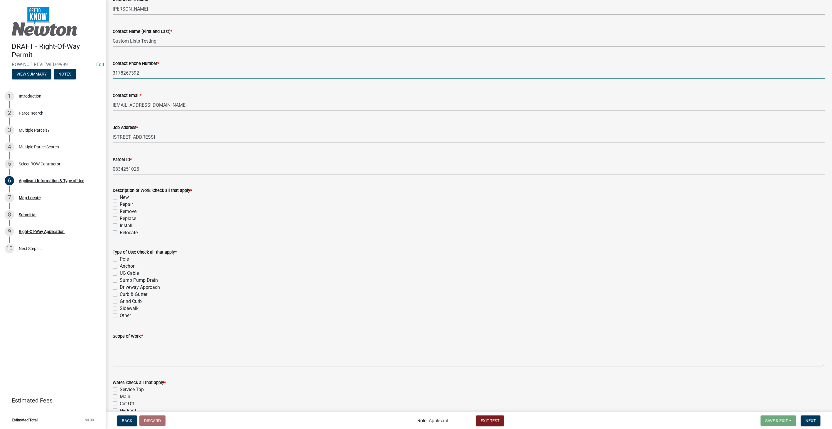
scroll to position [130, 0]
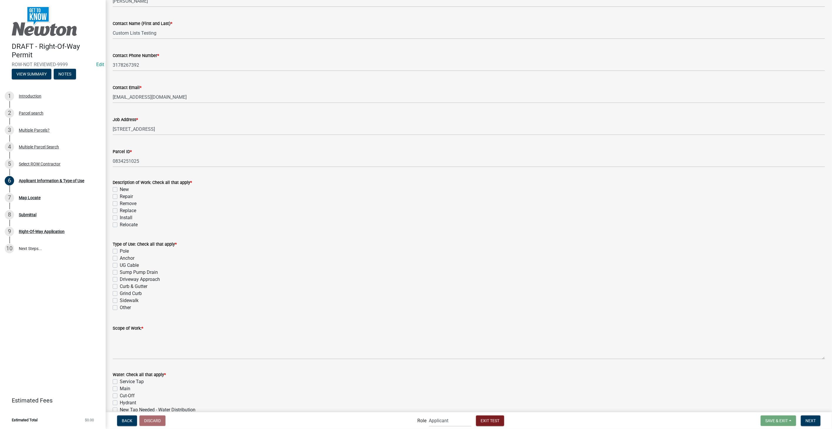
click at [120, 211] on label "Replace" at bounding box center [128, 210] width 16 height 7
click at [120, 211] on input "Replace" at bounding box center [122, 209] width 4 height 4
checkbox input "true"
checkbox input "false"
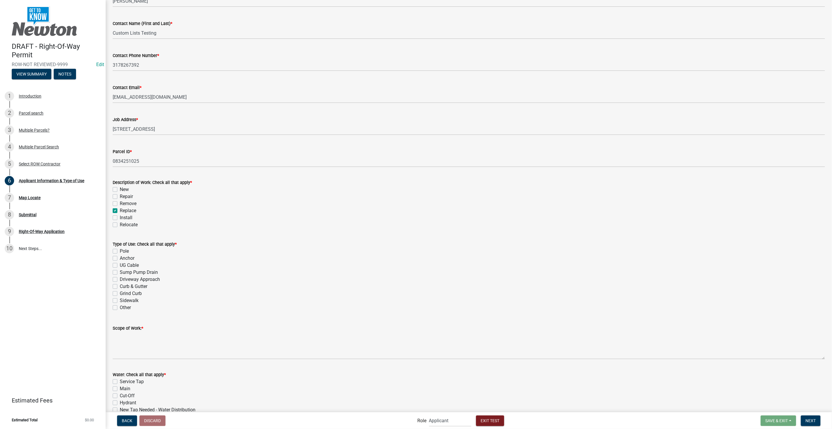
checkbox input "false"
checkbox input "true"
checkbox input "false"
click at [120, 279] on label "Driveway Approach" at bounding box center [140, 279] width 40 height 7
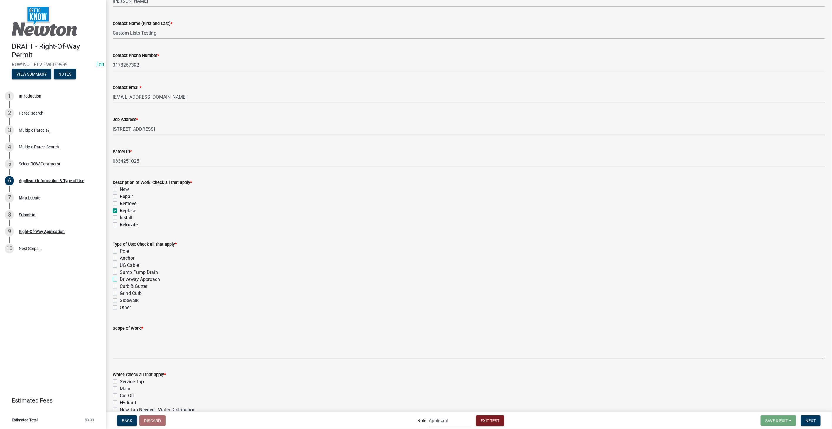
click at [120, 279] on input "Driveway Approach" at bounding box center [122, 278] width 4 height 4
checkbox input "true"
checkbox input "false"
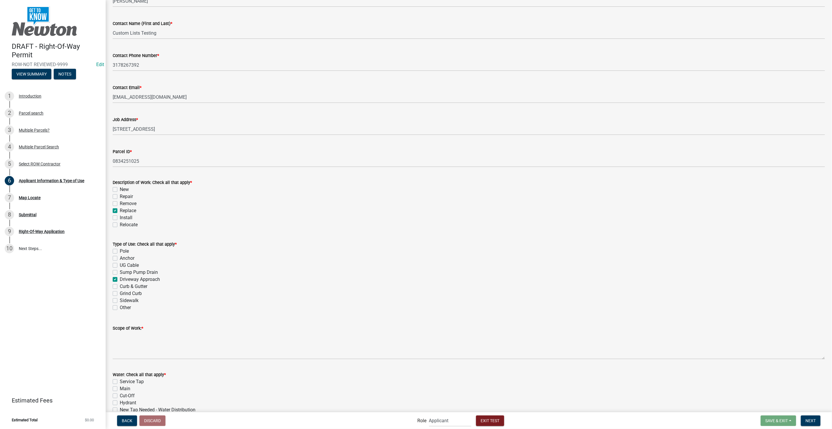
checkbox input "false"
checkbox input "true"
checkbox input "false"
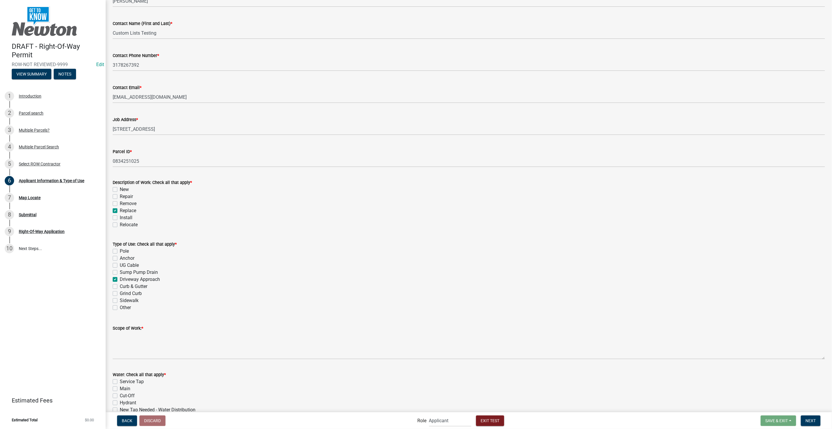
checkbox input "false"
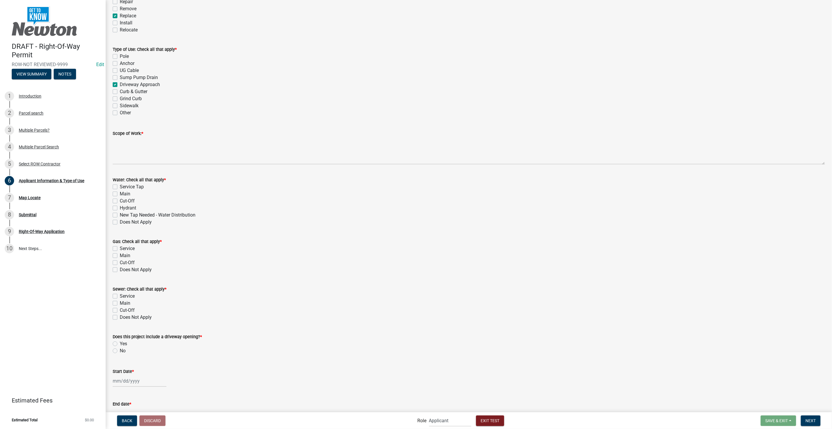
scroll to position [326, 0]
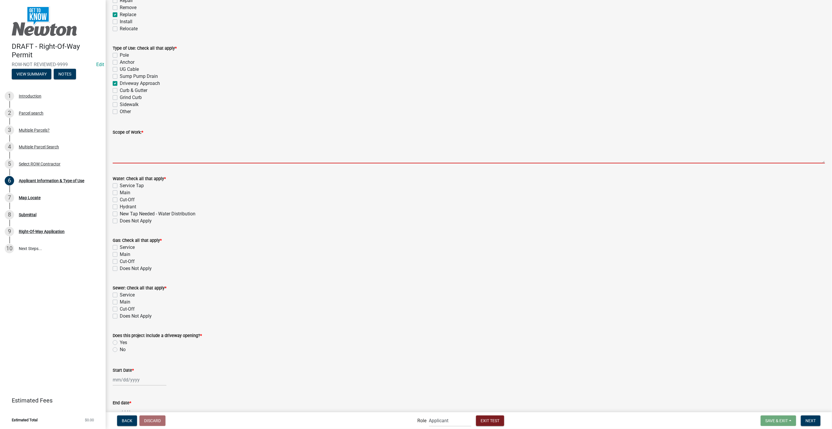
click at [121, 138] on textarea "Scope of Work: *" at bounding box center [469, 150] width 713 height 28
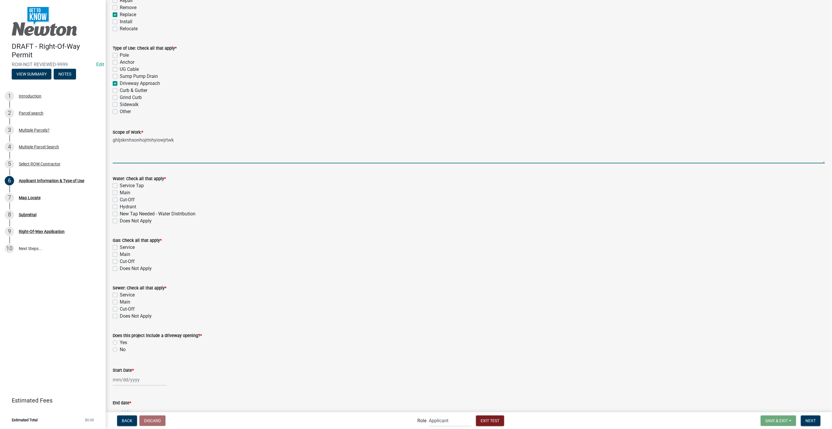
type textarea "ghljskrnhsonhojrtnhyiowjrtwk"
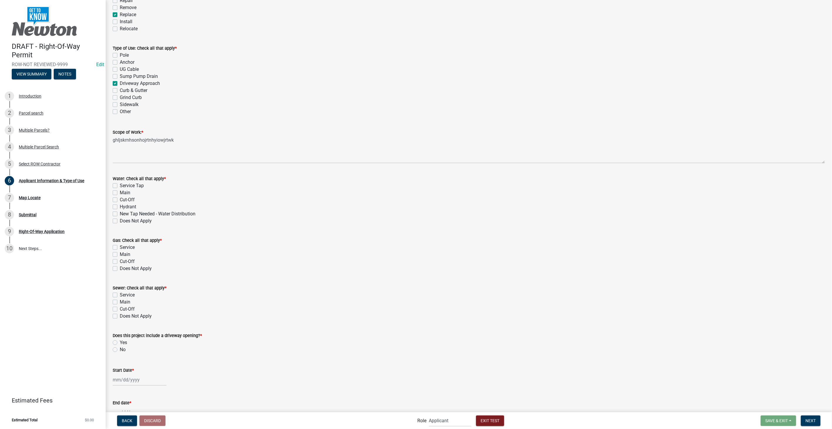
click at [120, 184] on label "Service Tap" at bounding box center [132, 185] width 24 height 7
click at [120, 184] on input "Service Tap" at bounding box center [122, 184] width 4 height 4
checkbox input "true"
checkbox input "false"
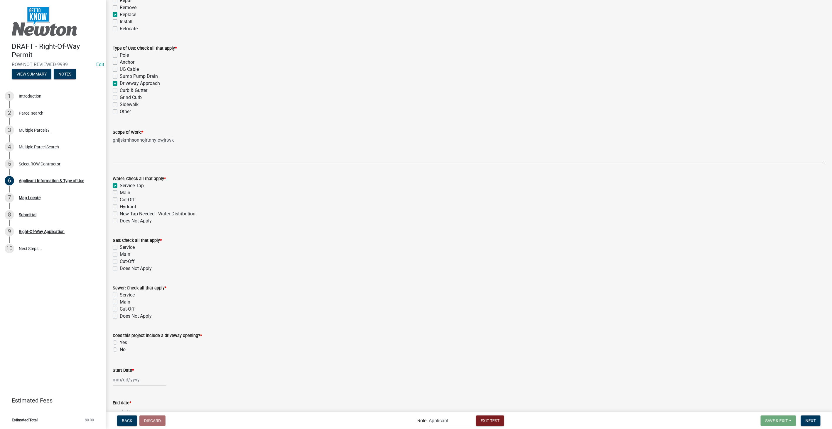
checkbox input "false"
click at [120, 247] on label "Service" at bounding box center [127, 247] width 15 height 7
click at [120, 247] on input "Service" at bounding box center [122, 246] width 4 height 4
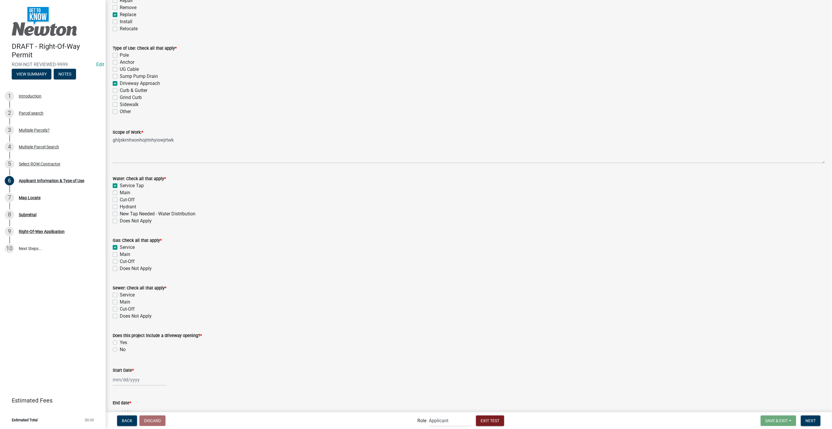
checkbox input "true"
checkbox input "false"
click at [120, 293] on label "Service" at bounding box center [127, 294] width 15 height 7
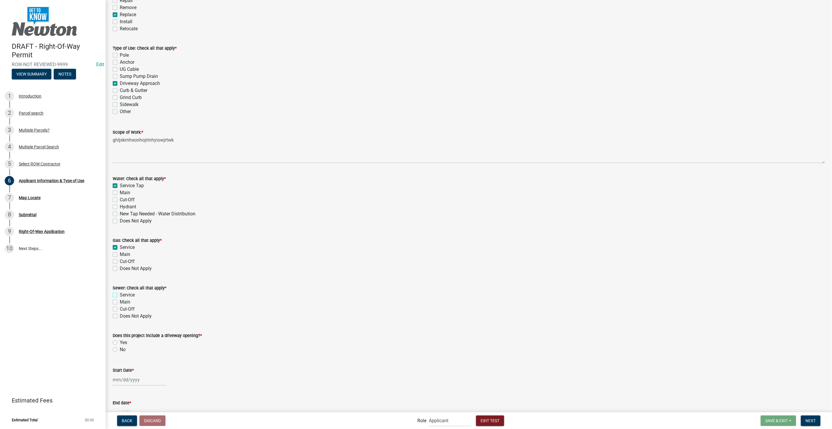
click at [120, 293] on input "Service" at bounding box center [122, 293] width 4 height 4
checkbox input "true"
checkbox input "false"
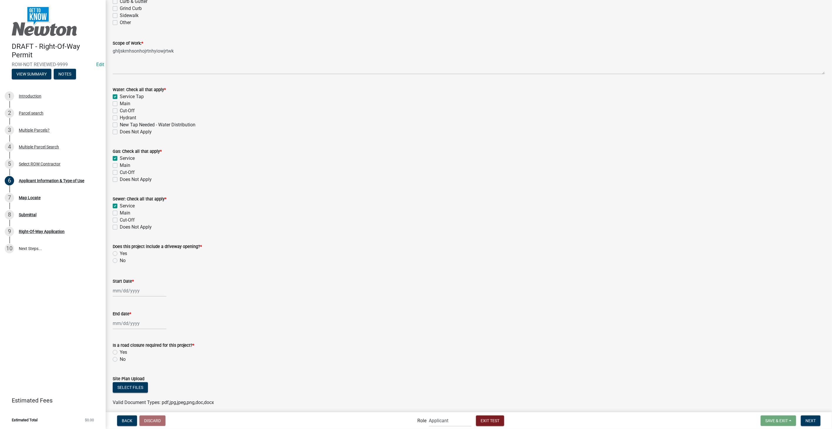
scroll to position [405, 0]
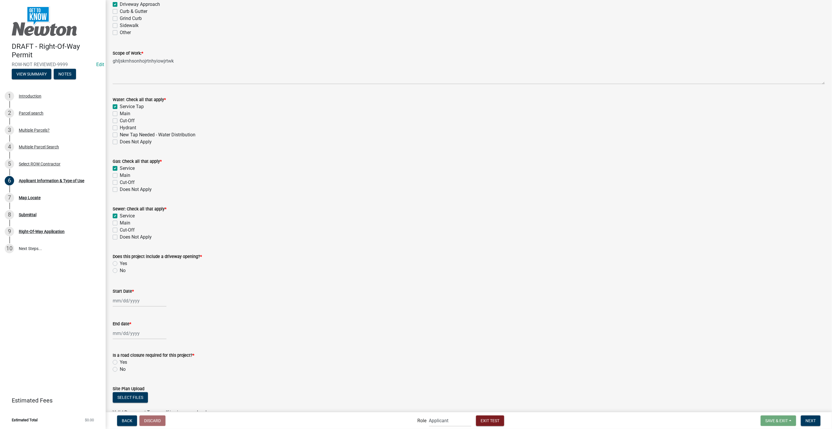
click at [120, 263] on label "Yes" at bounding box center [123, 263] width 7 height 7
click at [120, 263] on input "Yes" at bounding box center [122, 262] width 4 height 4
radio input "true"
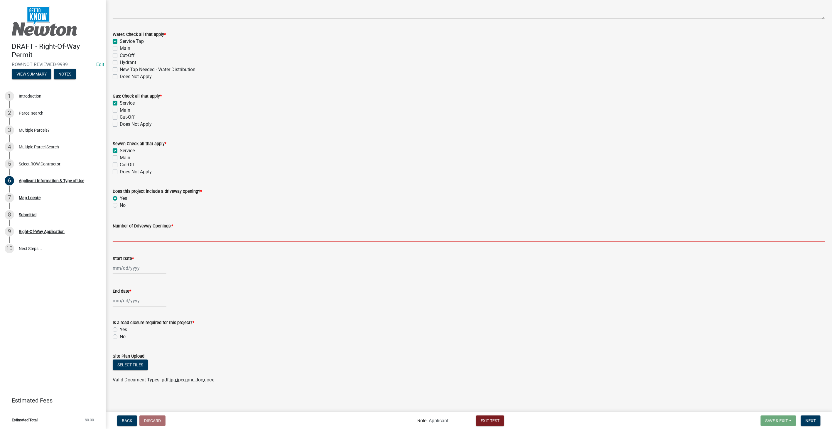
click at [144, 233] on input "text" at bounding box center [469, 235] width 713 height 12
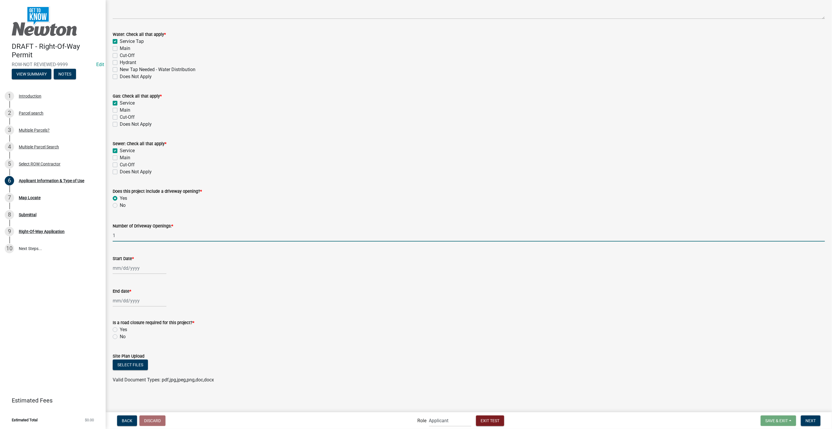
type input "1"
click at [124, 270] on div at bounding box center [140, 268] width 54 height 12
select select "8"
select select "2025"
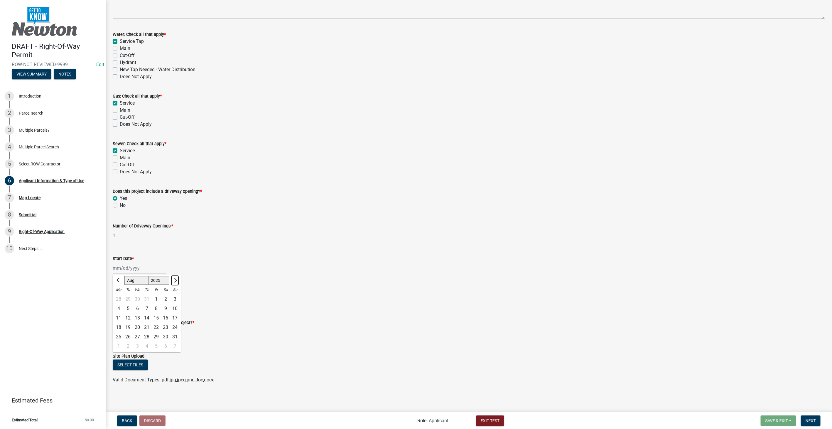
click at [174, 280] on span "Next month" at bounding box center [175, 280] width 4 height 4
select select "9"
click at [125, 298] on div "2" at bounding box center [127, 298] width 9 height 9
type input "09/02/2025"
click at [125, 300] on div at bounding box center [140, 300] width 54 height 12
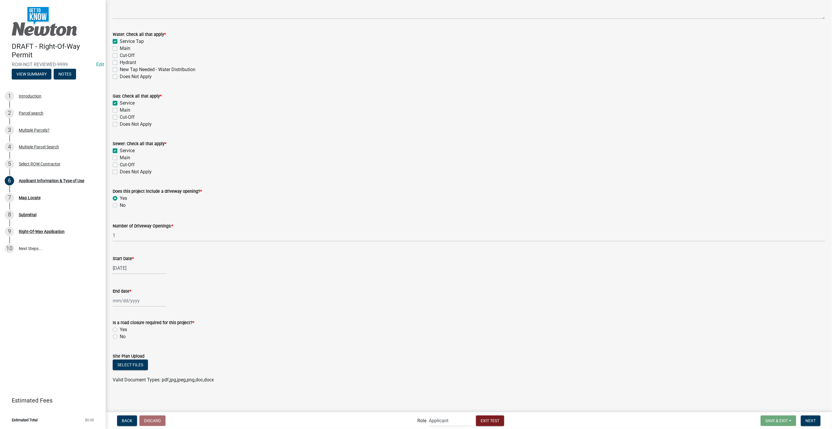
select select "8"
select select "2025"
click at [303, 301] on div "Jan Feb Mar Apr May Jun Jul Aug Sep Oct Nov Dec 1525 1526 1527 1528 1529 1530 1…" at bounding box center [469, 300] width 713 height 12
select select "8"
select select "2025"
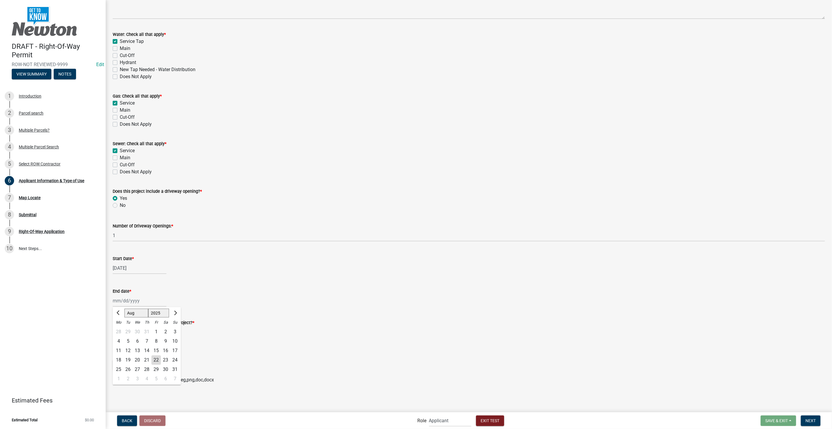
click at [118, 297] on input "End date *" at bounding box center [140, 300] width 54 height 12
click at [175, 311] on span "Next month" at bounding box center [175, 312] width 4 height 4
select select "9"
click at [165, 340] on div "13" at bounding box center [165, 340] width 9 height 9
type input "09/13/2025"
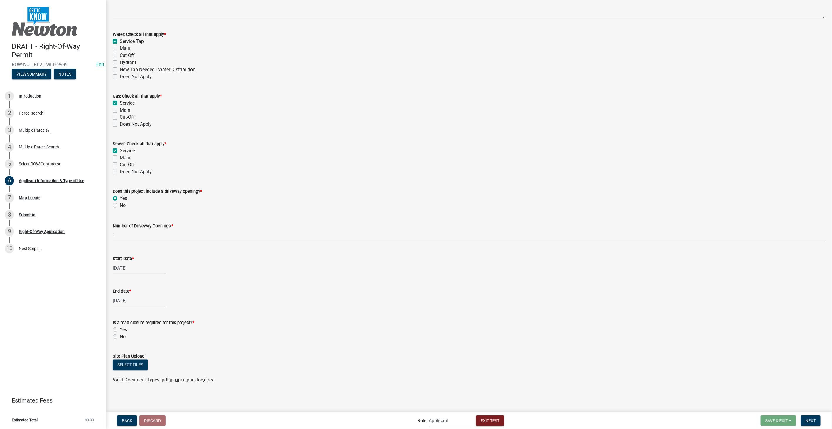
click at [120, 329] on label "Yes" at bounding box center [123, 329] width 7 height 7
click at [120, 329] on input "Yes" at bounding box center [122, 328] width 4 height 4
radio input "true"
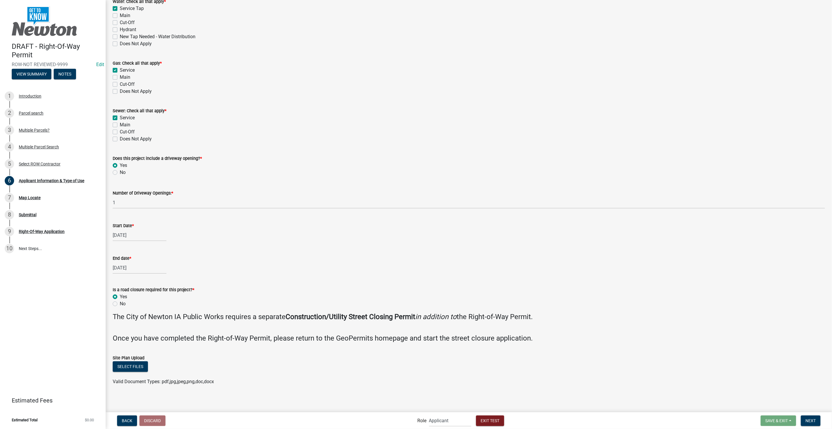
scroll to position [505, 0]
click at [119, 362] on button "Select files" at bounding box center [130, 364] width 35 height 11
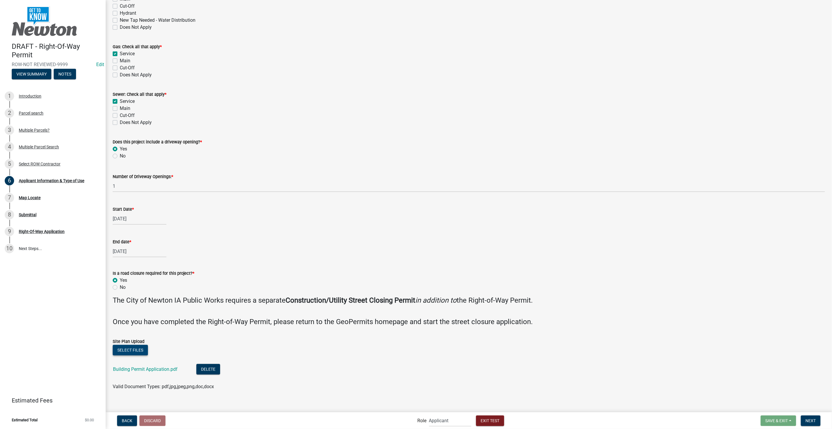
scroll to position [526, 0]
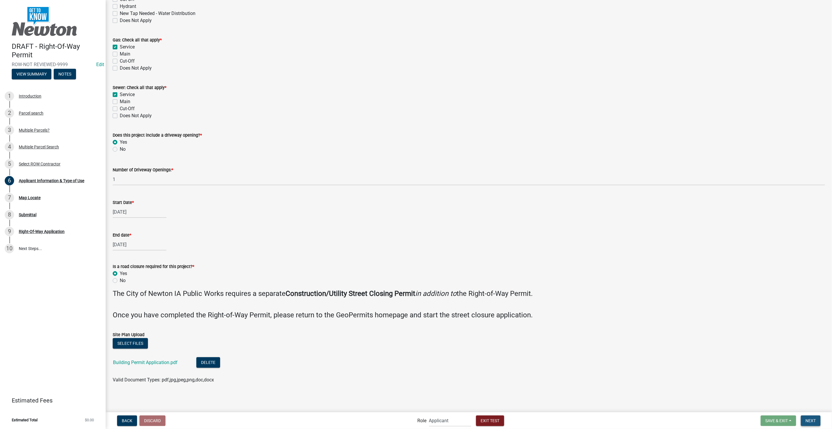
click at [809, 417] on button "Next" at bounding box center [811, 420] width 20 height 11
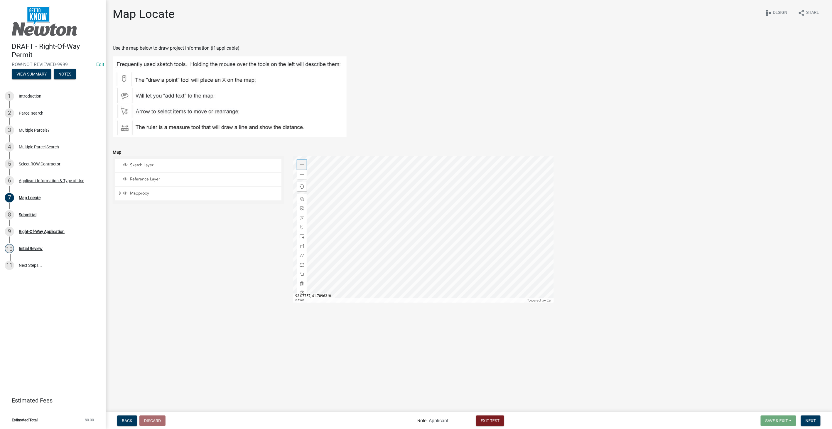
click at [303, 164] on span at bounding box center [302, 164] width 5 height 5
click at [301, 165] on span at bounding box center [302, 164] width 5 height 5
click at [301, 225] on span at bounding box center [302, 227] width 5 height 5
click at [372, 255] on div at bounding box center [423, 229] width 261 height 147
click at [302, 216] on span at bounding box center [302, 217] width 5 height 5
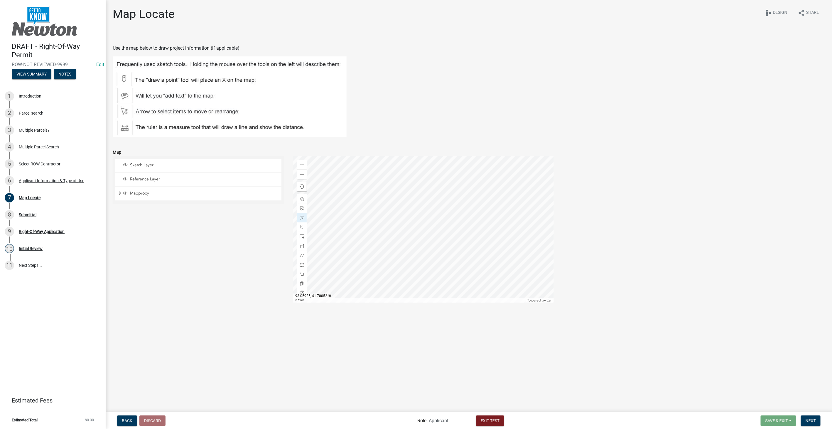
click at [372, 255] on div at bounding box center [423, 229] width 261 height 147
click at [301, 227] on span at bounding box center [302, 227] width 5 height 5
click at [454, 256] on div at bounding box center [423, 229] width 261 height 147
click at [301, 217] on span at bounding box center [302, 217] width 5 height 5
click at [454, 256] on div at bounding box center [423, 229] width 261 height 147
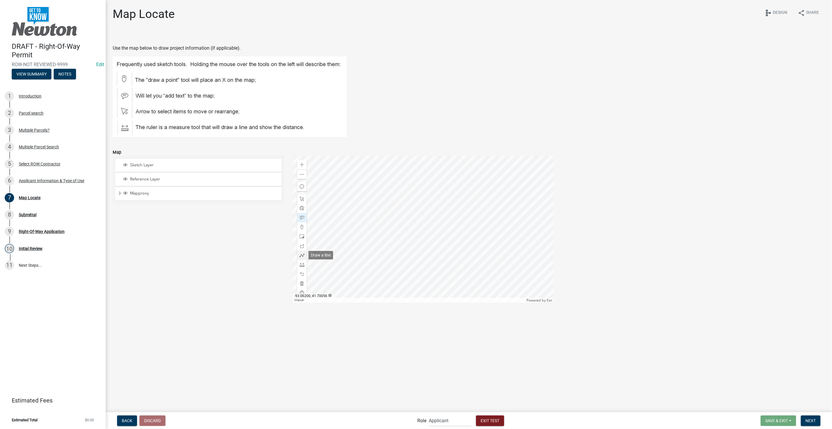
click at [301, 255] on span at bounding box center [302, 255] width 5 height 5
click at [300, 265] on span at bounding box center [302, 264] width 5 height 5
click at [371, 254] on div at bounding box center [423, 229] width 261 height 147
click at [455, 256] on div at bounding box center [423, 229] width 261 height 147
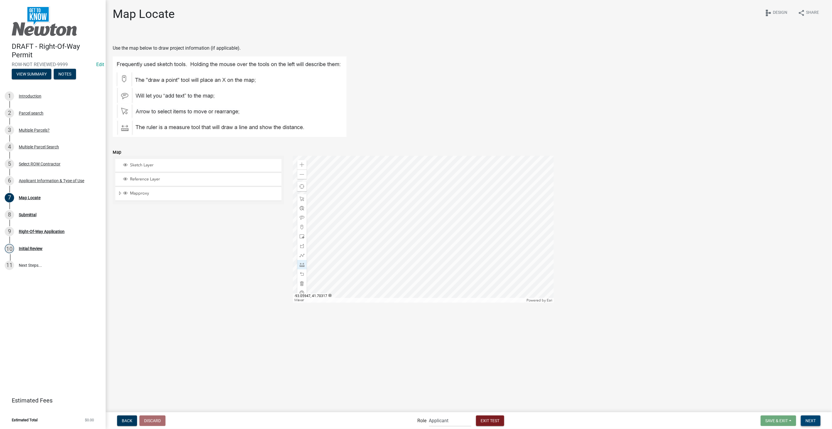
click at [818, 422] on button "Next" at bounding box center [811, 420] width 20 height 11
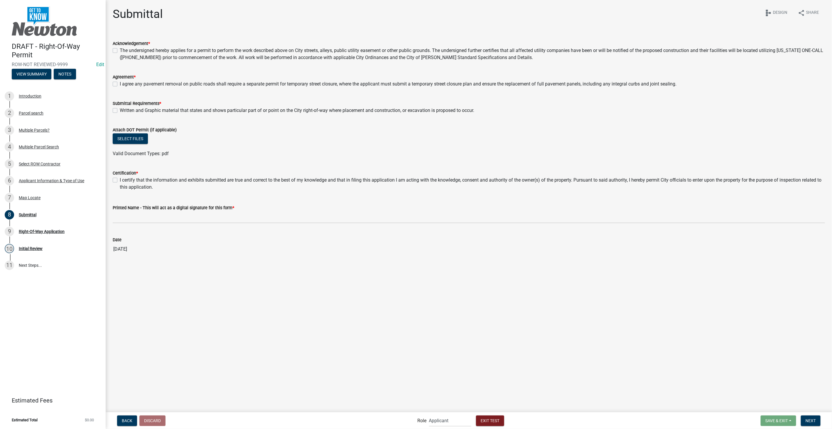
click at [120, 50] on label "The undersigned hereby applies for a permit to perform the work described above…" at bounding box center [473, 54] width 706 height 14
click at [120, 50] on input "The undersigned hereby applies for a permit to perform the work described above…" at bounding box center [122, 49] width 4 height 4
checkbox input "true"
click at [120, 83] on label "I agree any pavement removal on public roads shall require a separate permit fo…" at bounding box center [398, 83] width 557 height 7
click at [120, 83] on input "I agree any pavement removal on public roads shall require a separate permit fo…" at bounding box center [122, 82] width 4 height 4
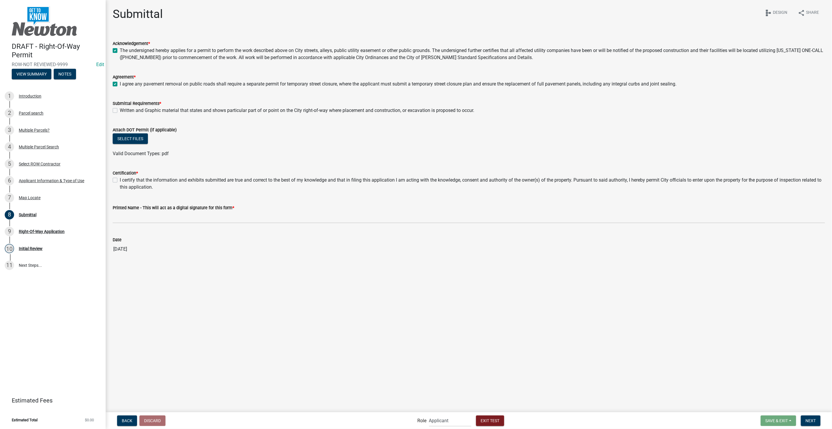
checkbox input "true"
click at [120, 110] on label "Written and Graphic material that states and shows particular part of or point …" at bounding box center [297, 110] width 355 height 7
click at [120, 110] on input "Written and Graphic material that states and shows particular part of or point …" at bounding box center [122, 109] width 4 height 4
checkbox input "true"
click at [113, 177] on div "I certify that the information and exhibits submitted are true and correct to t…" at bounding box center [469, 183] width 713 height 14
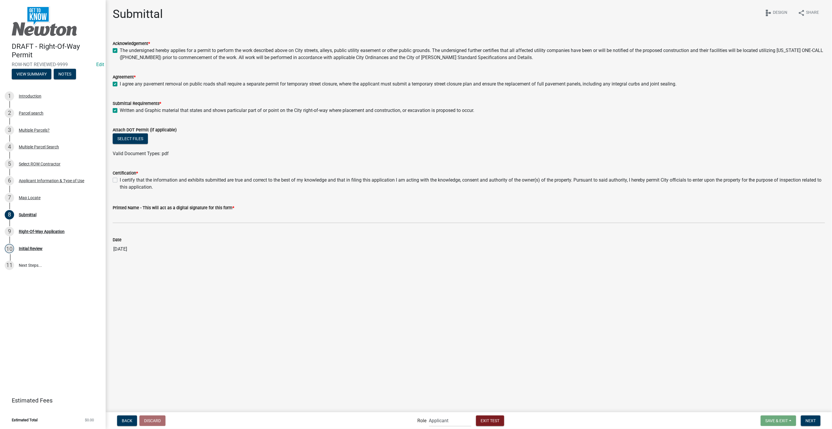
click at [120, 181] on label "I certify that the information and exhibits submitted are true and correct to t…" at bounding box center [473, 183] width 706 height 14
click at [120, 180] on input "I certify that the information and exhibits submitted are true and correct to t…" at bounding box center [122, 178] width 4 height 4
checkbox input "true"
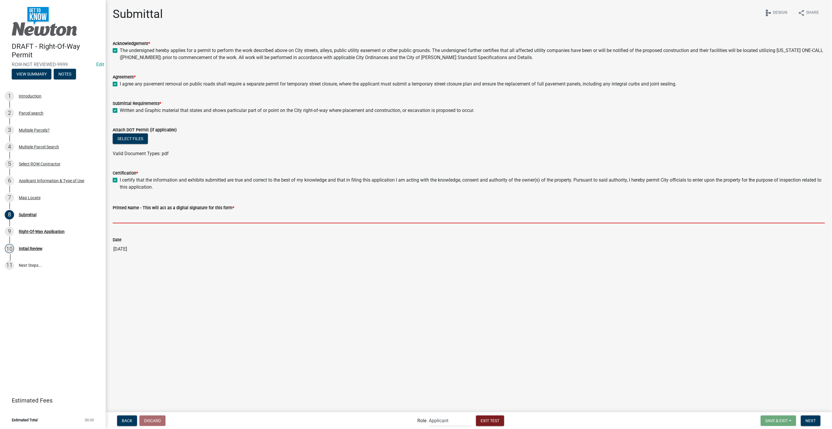
click at [135, 216] on input "Printed Name - This will act as a digital signature for this form *" at bounding box center [469, 217] width 713 height 12
type input "Stacia Franklin"
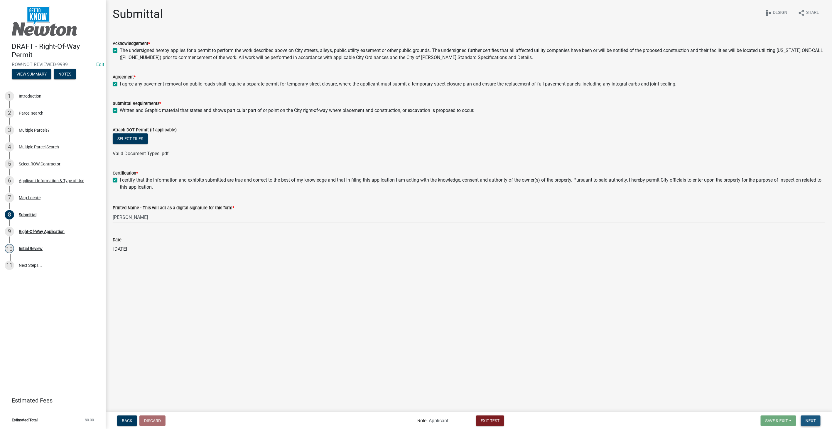
click at [812, 418] on span "Next" at bounding box center [811, 420] width 10 height 5
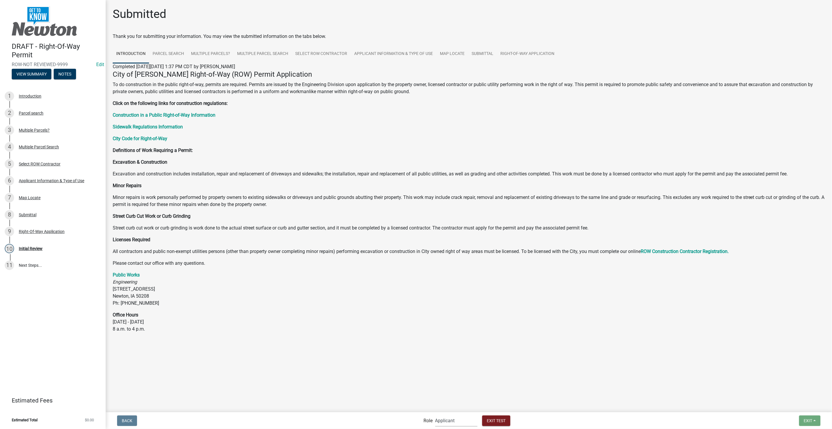
click at [459, 421] on select "Applicant PWD Director Admin Engineering Division" at bounding box center [456, 420] width 42 height 12
select select "2eabd35e-ce6d-461f-ba3b-875f04b0d107"
click at [435, 414] on select "Applicant PWD Director Admin Engineering Division" at bounding box center [456, 420] width 42 height 12
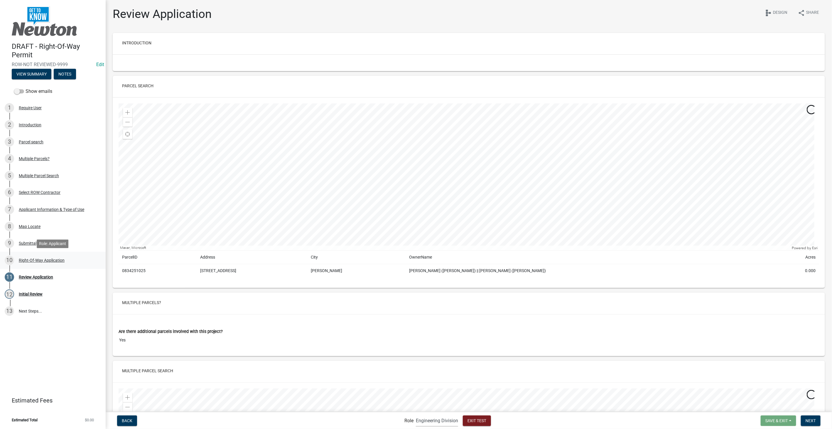
click at [23, 260] on div "Right-Of-Way Application" at bounding box center [42, 260] width 46 height 4
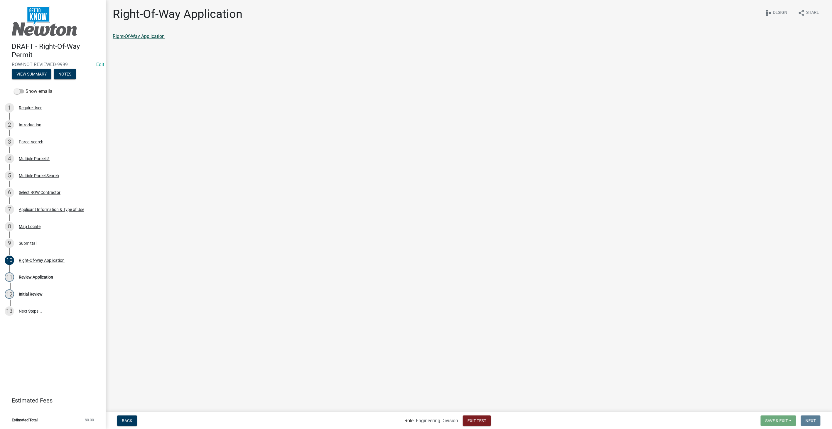
click at [137, 35] on link "Right-Of-Way Application" at bounding box center [139, 36] width 52 height 6
click at [42, 275] on div "Review Application" at bounding box center [36, 277] width 34 height 4
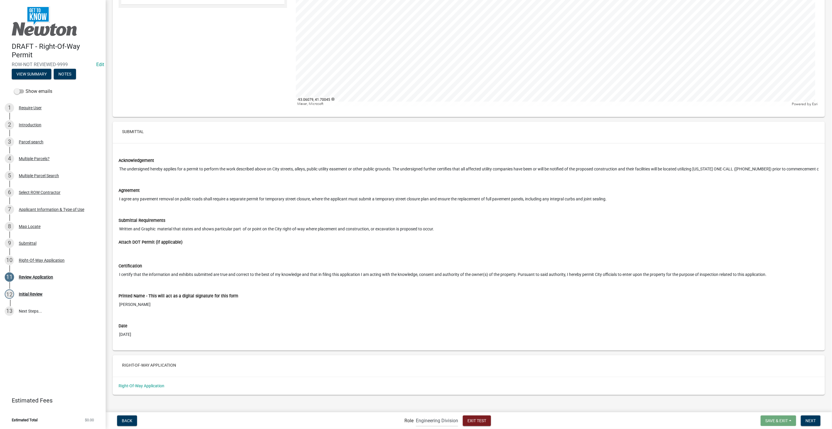
scroll to position [1478, 0]
click at [805, 417] on button "Next" at bounding box center [811, 420] width 20 height 11
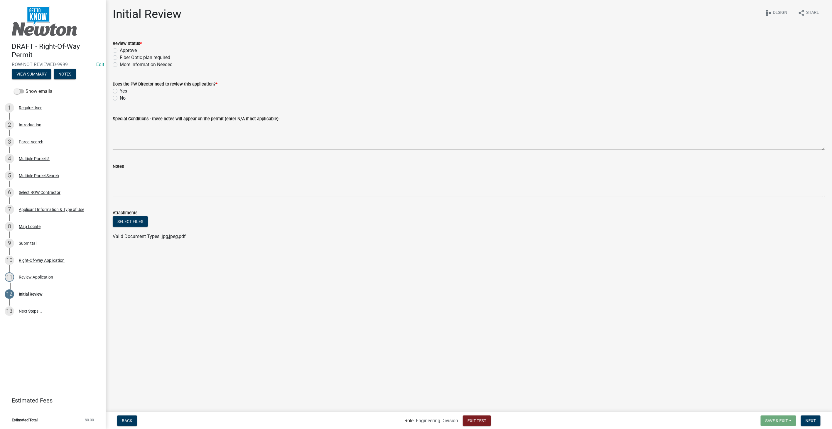
click at [120, 65] on label "More Information Needed" at bounding box center [146, 64] width 53 height 7
click at [120, 65] on input "More Information Needed" at bounding box center [122, 63] width 4 height 4
radio input "true"
click at [120, 58] on label "Fiber Optic plan required" at bounding box center [145, 57] width 50 height 7
click at [120, 58] on input "Fiber Optic plan required" at bounding box center [122, 56] width 4 height 4
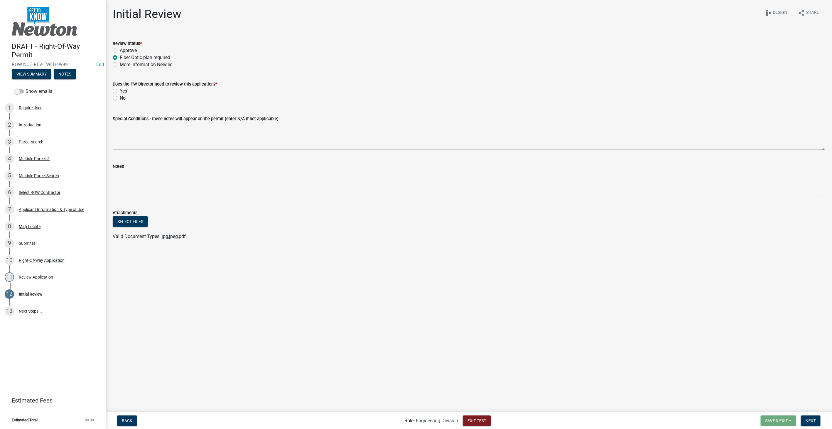
radio input "true"
click at [120, 91] on label "Yes" at bounding box center [123, 90] width 7 height 7
click at [120, 91] on input "Yes" at bounding box center [122, 89] width 4 height 4
radio input "true"
click at [805, 421] on button "Next" at bounding box center [811, 420] width 20 height 11
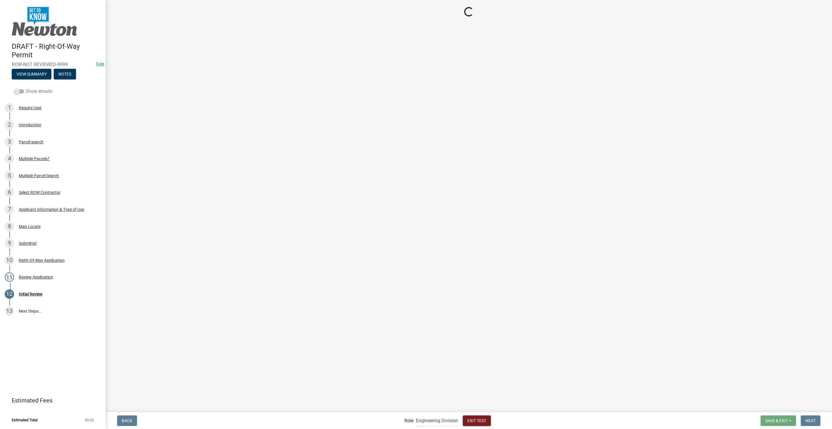
click at [18, 90] on span at bounding box center [19, 91] width 10 height 4
click at [26, 88] on input "Show emails" at bounding box center [26, 88] width 0 height 0
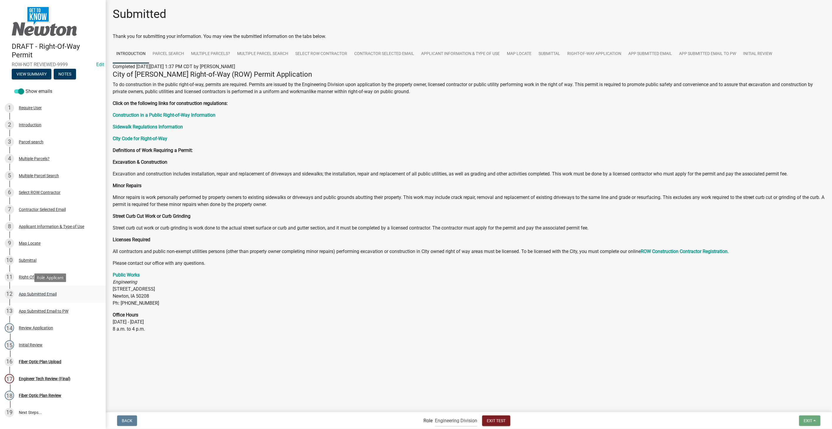
scroll to position [33, 0]
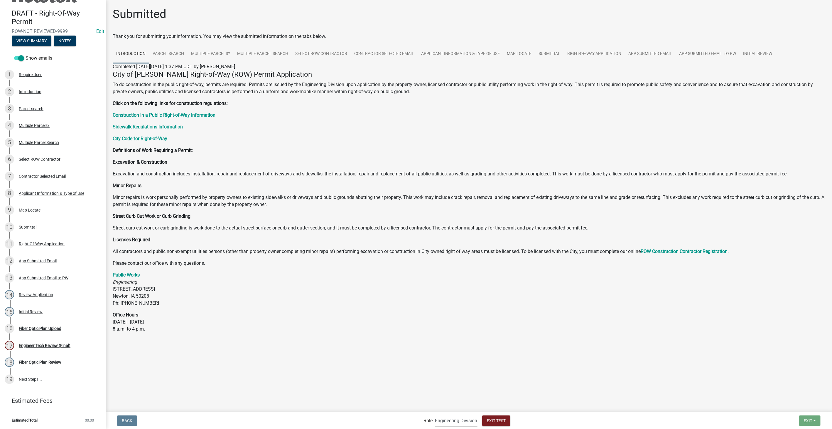
click at [449, 422] on select "Applicant PWD Director Admin Engineering Division" at bounding box center [456, 420] width 42 height 12
click at [435, 414] on select "Applicant PWD Director Admin Engineering Division" at bounding box center [456, 420] width 42 height 12
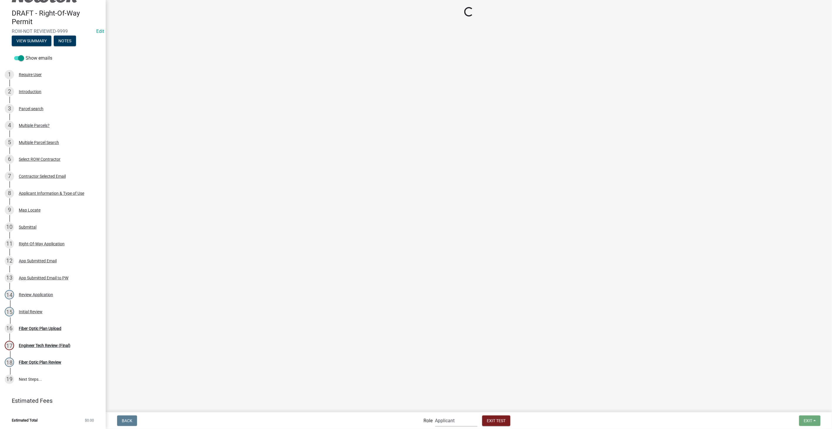
scroll to position [0, 0]
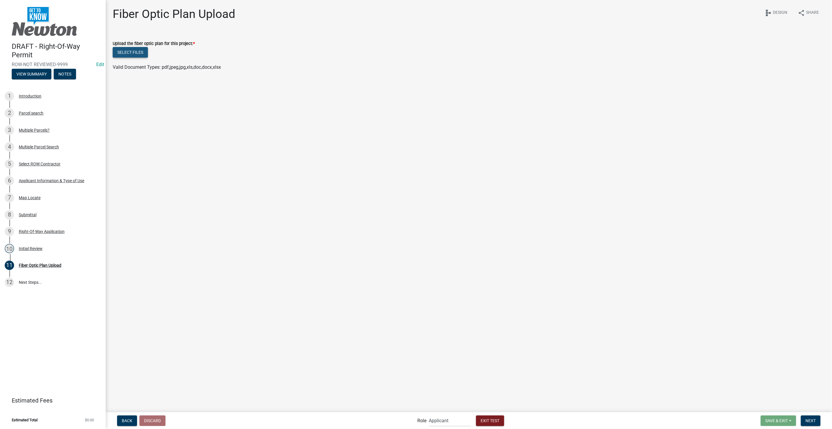
click at [135, 54] on button "Select files" at bounding box center [130, 52] width 35 height 11
click at [812, 423] on button "Next" at bounding box center [811, 420] width 20 height 11
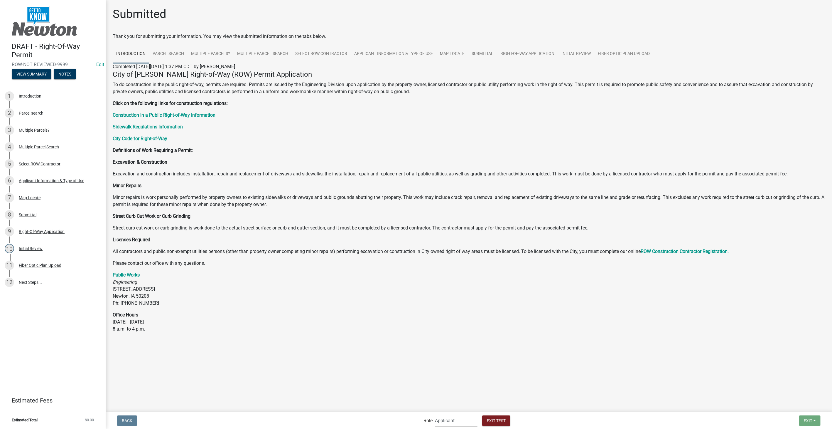
click at [465, 421] on select "Applicant PWD Director Admin Engineering Division" at bounding box center [456, 420] width 42 height 12
select select "2eabd35e-ce6d-461f-ba3b-875f04b0d107"
click at [435, 414] on select "Applicant PWD Director Admin Engineering Division" at bounding box center [456, 420] width 42 height 12
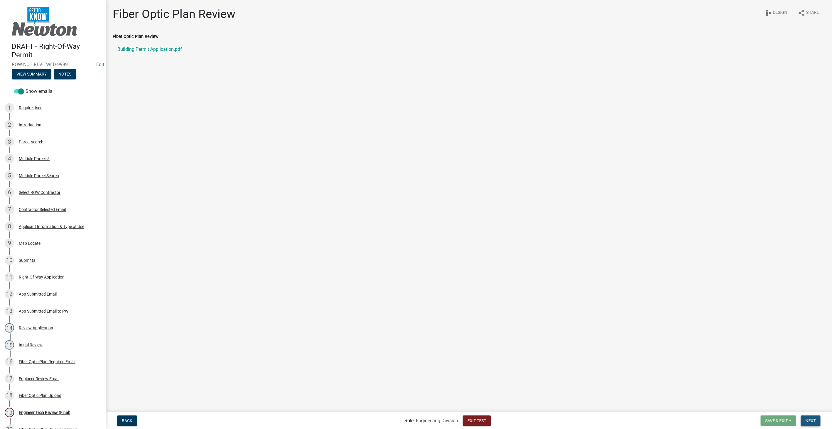
click at [813, 416] on button "Next" at bounding box center [811, 420] width 20 height 11
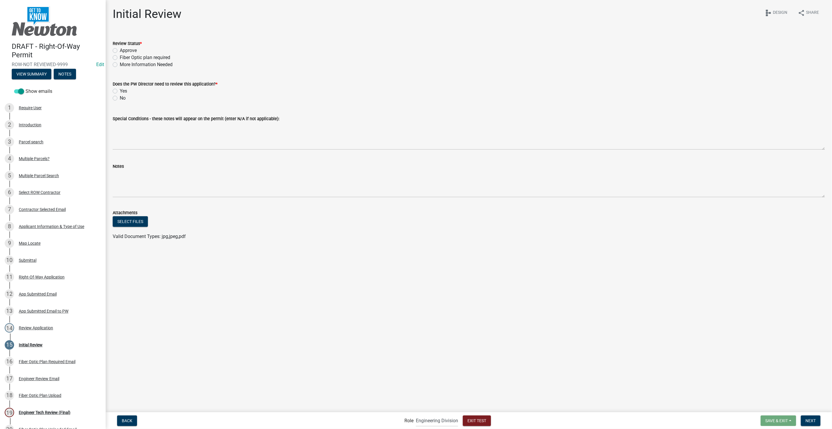
click at [120, 50] on label "Approve" at bounding box center [128, 50] width 17 height 7
click at [120, 50] on input "Approve" at bounding box center [122, 49] width 4 height 4
radio input "true"
click at [120, 89] on label "Yes" at bounding box center [123, 90] width 7 height 7
click at [120, 89] on input "Yes" at bounding box center [122, 89] width 4 height 4
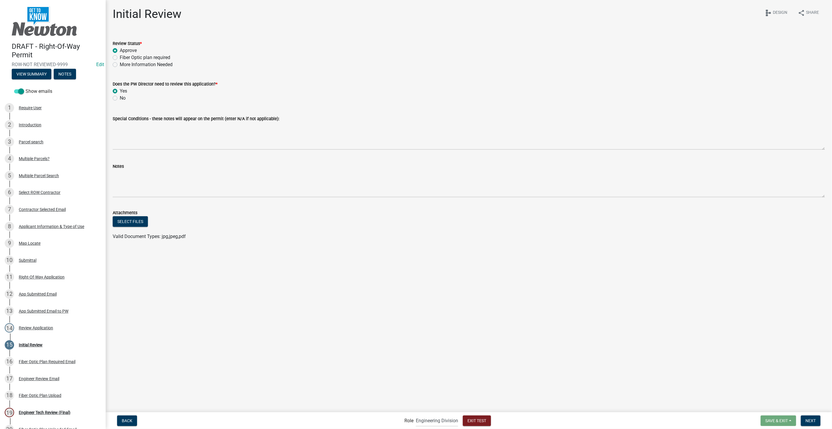
radio input "true"
click at [813, 415] on div "Back Role Applicant PWD Director Admin Engineering Division Exit Test Save & Ex…" at bounding box center [468, 420] width 717 height 12
click at [812, 419] on span "Next" at bounding box center [811, 420] width 10 height 5
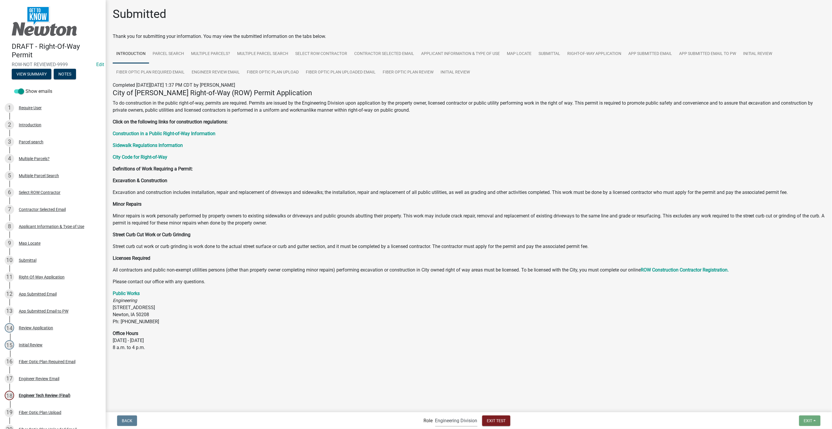
click at [461, 424] on select "Applicant PWD Director Admin Engineering Division" at bounding box center [456, 420] width 42 height 12
select select "6f1dab81-19c3-45c3-a7b8-0ac3b0bbd312"
click at [435, 414] on select "Applicant PWD Director Admin Engineering Division" at bounding box center [456, 420] width 42 height 12
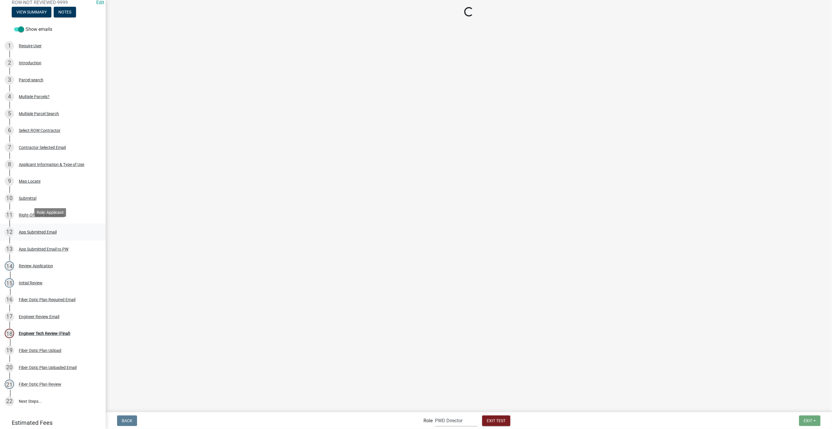
scroll to position [65, 0]
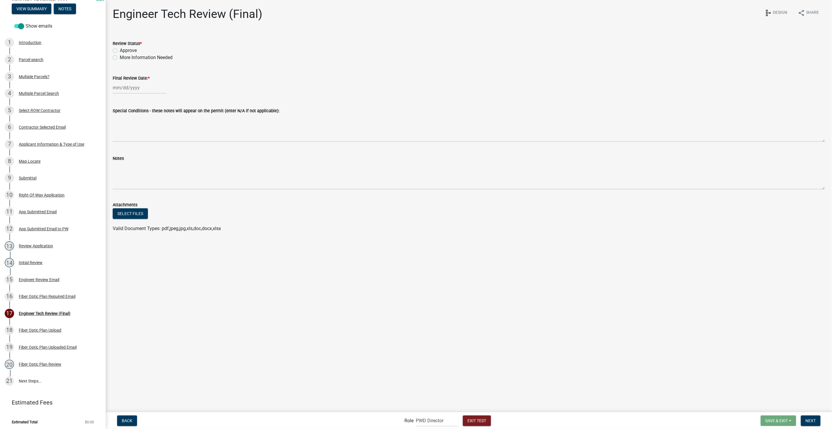
click at [120, 50] on label "Approve" at bounding box center [128, 50] width 17 height 7
click at [120, 50] on input "Approve" at bounding box center [122, 49] width 4 height 4
radio input "true"
select select "8"
select select "2025"
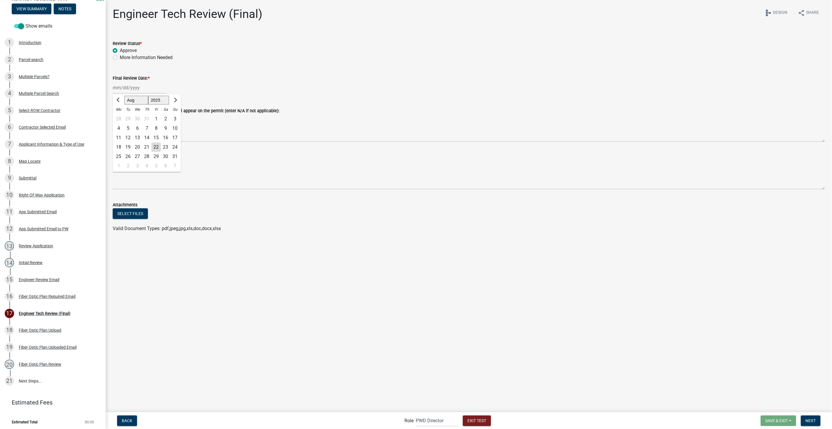
click at [125, 89] on div "Jan Feb Mar Apr May Jun Jul Aug Sep Oct Nov Dec 1525 1526 1527 1528 1529 1530 1…" at bounding box center [140, 88] width 54 height 12
click at [159, 156] on div "29" at bounding box center [155, 156] width 9 height 9
type input "08/29/2025"
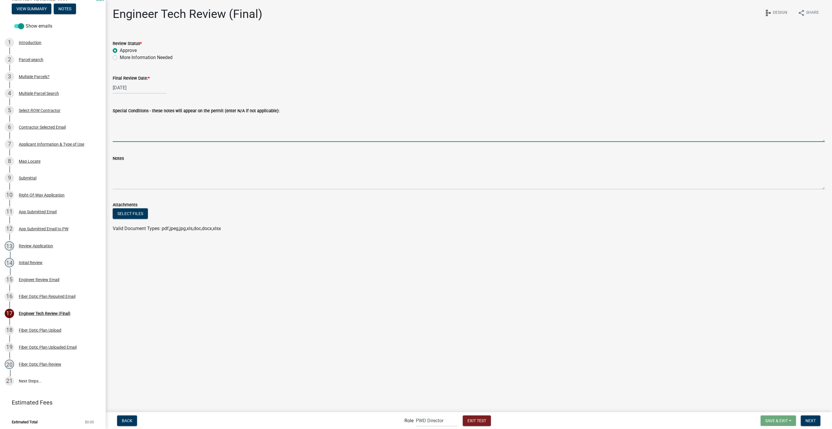
click at [216, 115] on textarea "Special Conditions - these notes will appear on the permit (enter N/A if not ap…" at bounding box center [469, 128] width 713 height 28
type textarea "fdngabdjkghBKGJHAEBRKGHSBEKGHBAEKRGTQ"
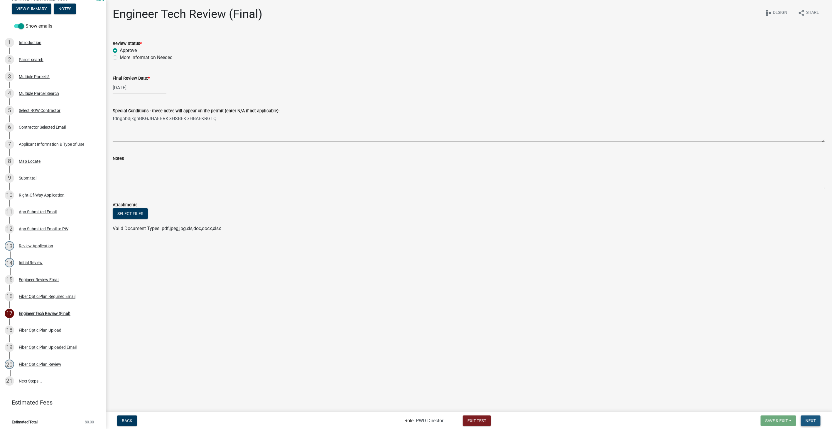
click at [813, 420] on span "Next" at bounding box center [811, 420] width 10 height 5
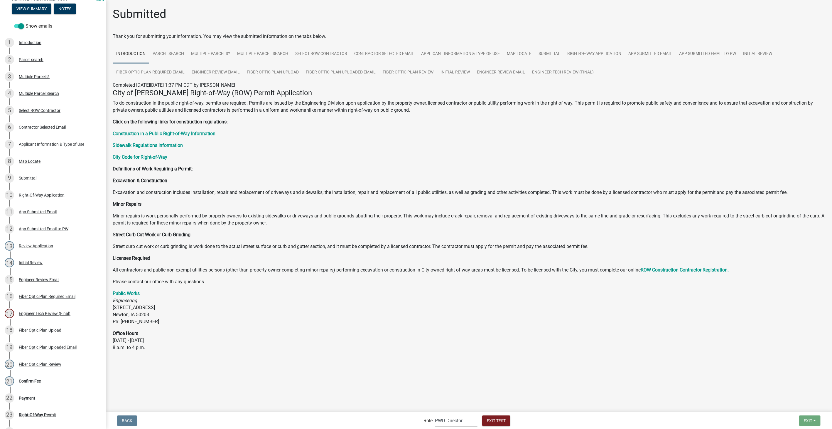
click at [468, 417] on select "Applicant PWD Director Admin Engineering Division" at bounding box center [456, 420] width 42 height 12
click at [435, 414] on select "Applicant PWD Director Admin Engineering Division" at bounding box center [456, 420] width 42 height 12
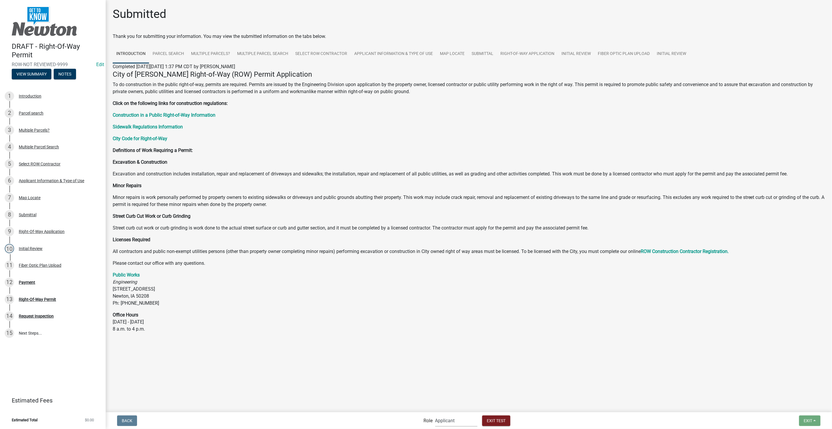
scroll to position [0, 0]
click at [465, 424] on select "Applicant PWD Director Admin Engineering Division" at bounding box center [456, 420] width 42 height 12
click at [435, 414] on select "Applicant PWD Director Admin Engineering Division" at bounding box center [456, 420] width 42 height 12
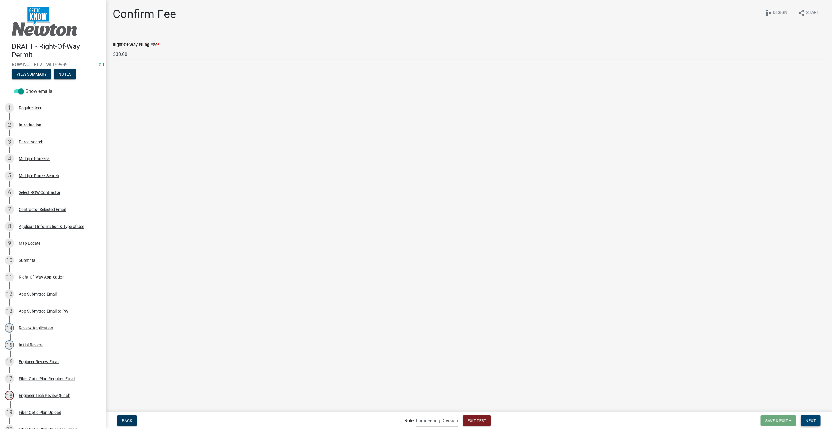
click at [809, 417] on button "Next" at bounding box center [811, 420] width 20 height 11
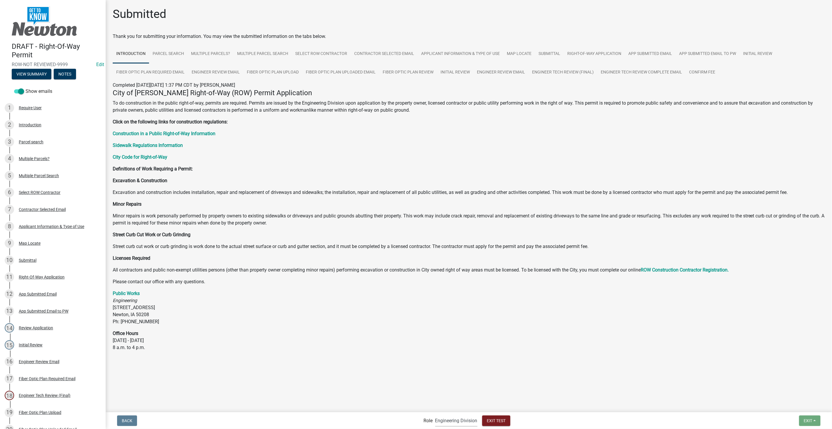
click at [447, 421] on select "Applicant PWD Director Admin Engineering Division" at bounding box center [456, 420] width 42 height 12
click at [435, 414] on select "Applicant PWD Director Admin Engineering Division" at bounding box center [456, 420] width 42 height 12
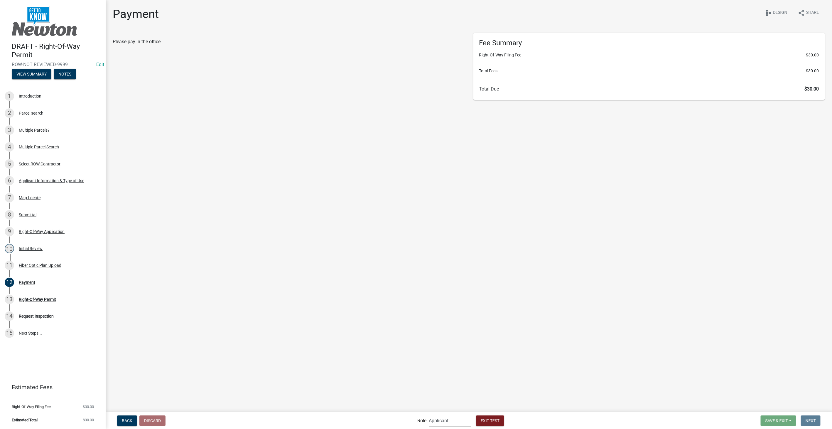
click at [458, 423] on select "Applicant PWD Director Admin Engineering Division" at bounding box center [450, 420] width 42 height 12
select select "5355c76e-d333-4ae7-ad4c-4a073e072dbd"
click at [429, 414] on select "Applicant PWD Director Admin Engineering Division" at bounding box center [450, 420] width 42 height 12
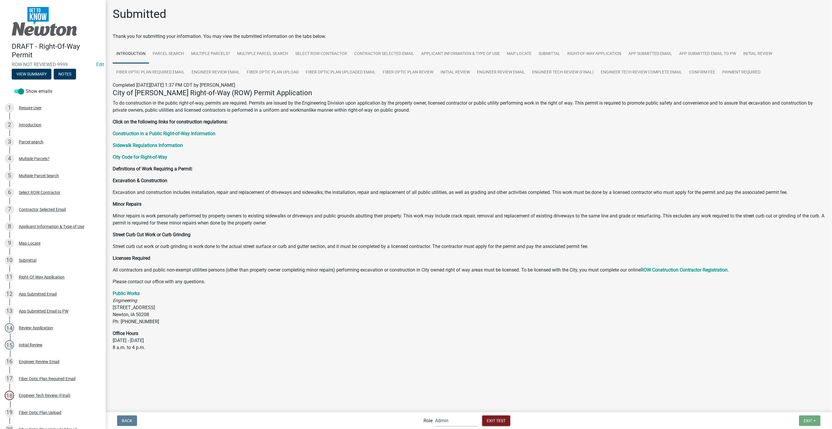
click at [462, 423] on select "Applicant PWD Director Admin Engineering Division" at bounding box center [456, 420] width 42 height 12
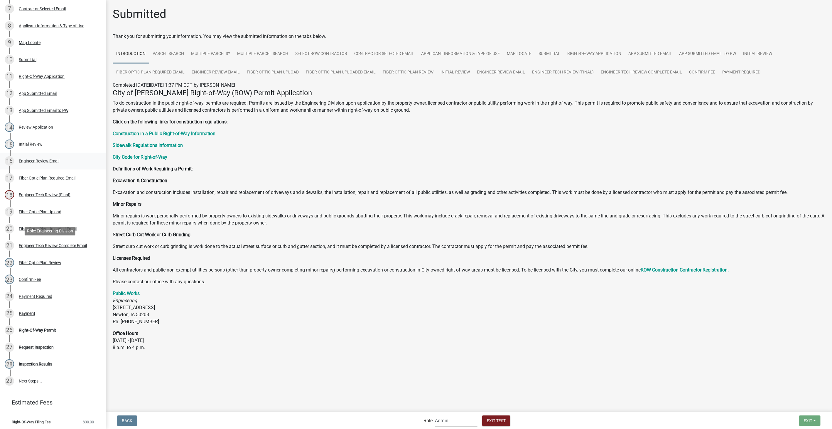
scroll to position [215, 0]
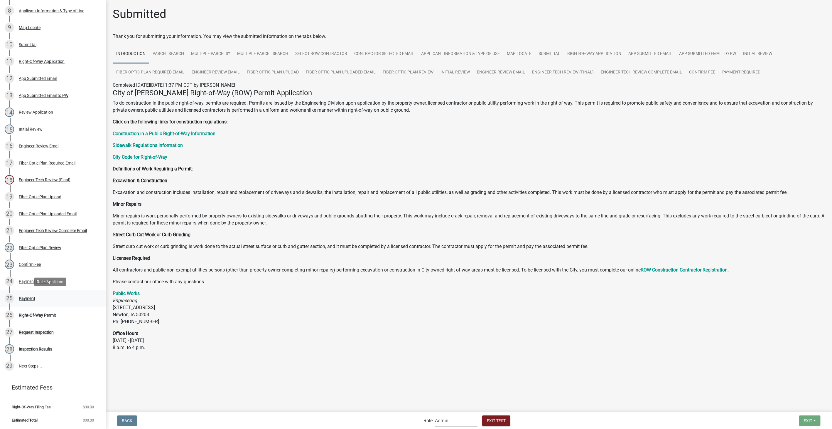
click at [25, 296] on div "Payment" at bounding box center [27, 298] width 16 height 4
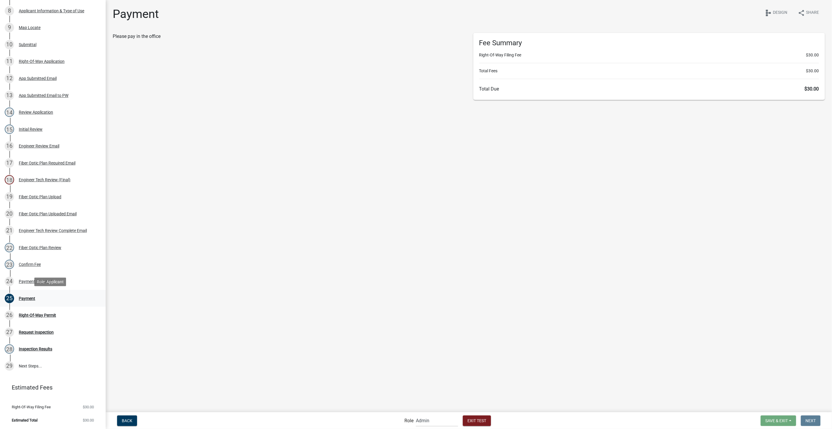
select select "2: 1"
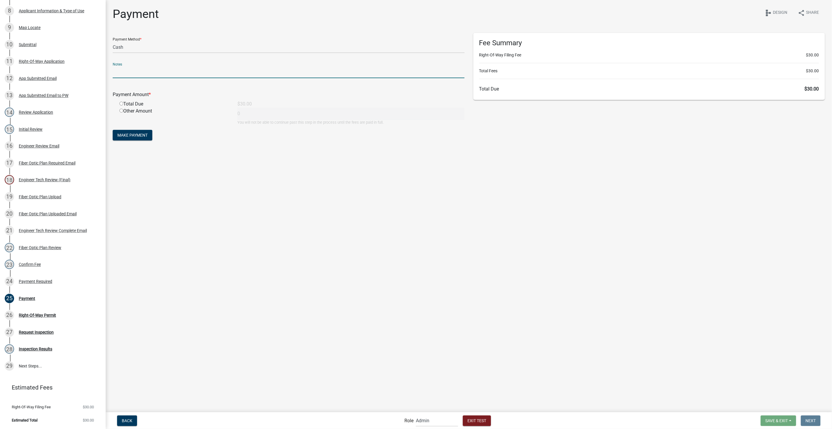
click at [149, 68] on input "text" at bounding box center [289, 72] width 352 height 12
type input "TEST"
click at [265, 192] on main "Payment share Share schema Design Payment Method * Credit Card POS Check Cash N…" at bounding box center [469, 205] width 727 height 411
click at [122, 104] on input "radio" at bounding box center [121, 104] width 4 height 4
radio input "true"
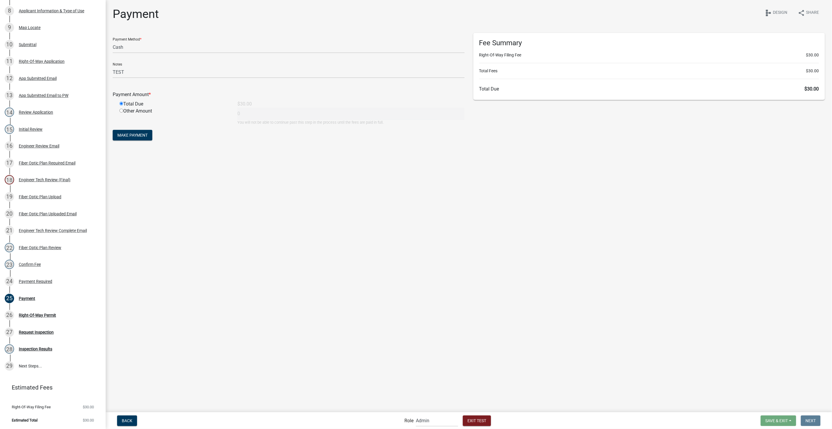
type input "30"
click at [134, 136] on span "Make Payment" at bounding box center [132, 135] width 30 height 5
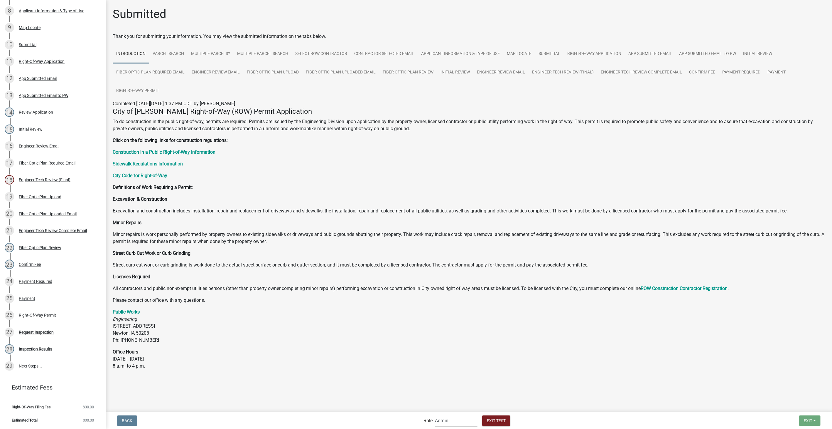
click at [445, 421] on select "Applicant PWD Director Admin Engineering Division" at bounding box center [456, 420] width 42 height 12
select select "46f061d0-ca05-4526-87ad-bae6256f3e47"
click at [435, 414] on select "Applicant PWD Director Admin Engineering Division" at bounding box center [456, 420] width 42 height 12
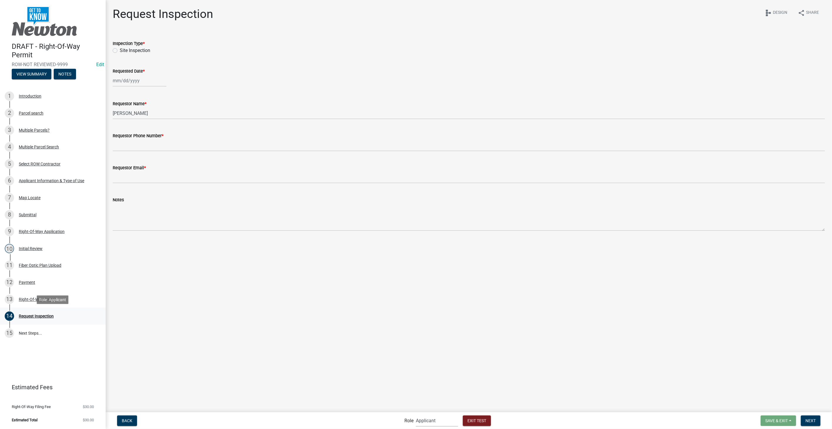
scroll to position [0, 0]
click at [120, 51] on label "Site Inspection" at bounding box center [135, 50] width 31 height 7
click at [120, 51] on input "Site Inspection" at bounding box center [122, 49] width 4 height 4
radio input "true"
select select "8"
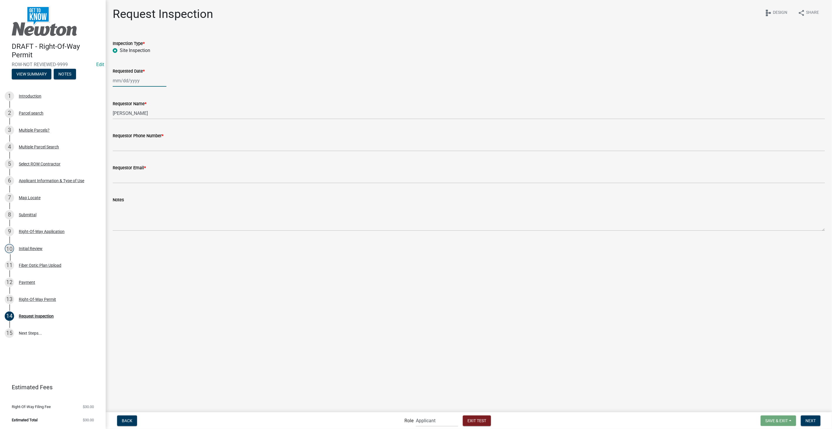
select select "2025"
click at [124, 80] on div "Jan Feb Mar Apr May Jun Jul Aug Sep Oct Nov Dec 1525 1526 1527 1528 1529 1530 1…" at bounding box center [140, 81] width 54 height 12
click at [157, 148] on div "29" at bounding box center [155, 149] width 9 height 9
type input "08/29/2025"
click at [158, 148] on input "Requestor Phone Number *" at bounding box center [469, 145] width 713 height 12
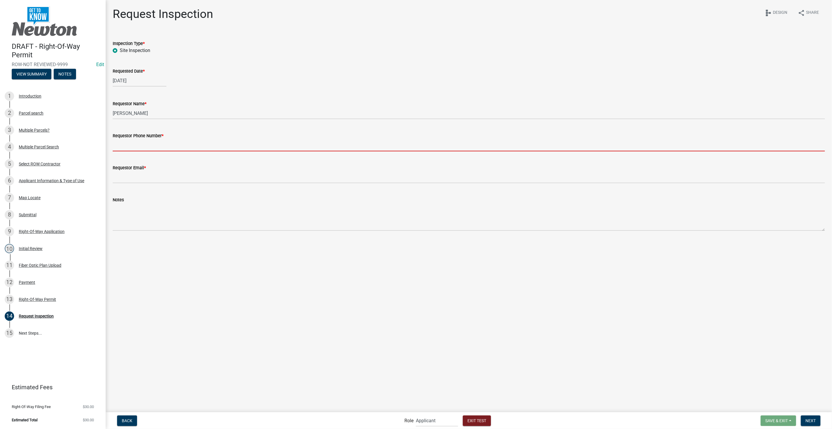
type input "3178267392"
click at [133, 179] on input "Requestor Email *" at bounding box center [469, 177] width 713 height 12
type input "sfranklin@schneidergis.com"
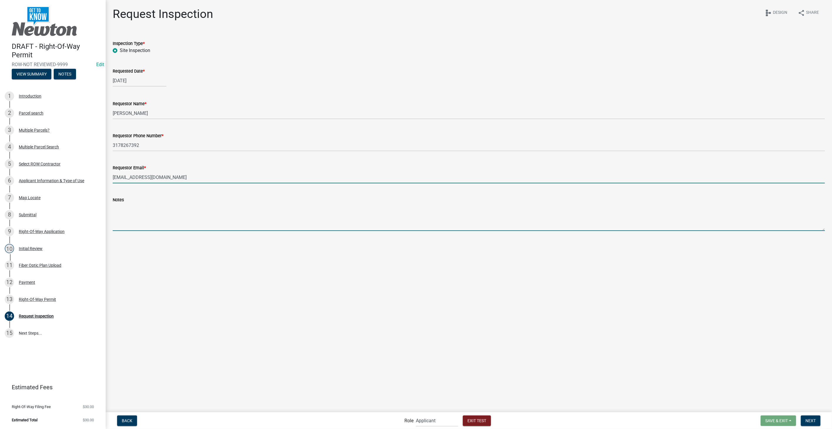
click at [139, 215] on textarea "Notes" at bounding box center [469, 217] width 713 height 28
type textarea "GATE LOCKED - KEY UNDER FRONT DOOR MAP"
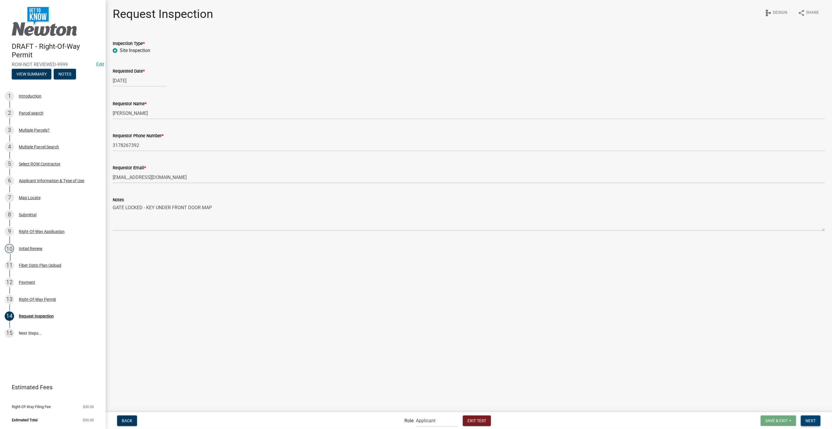
click at [808, 417] on button "Next" at bounding box center [811, 420] width 20 height 11
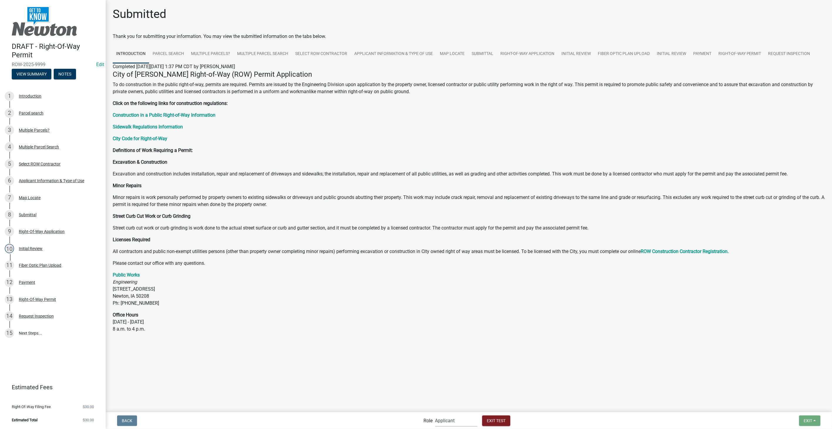
click at [472, 416] on select "Applicant PWD Director Admin Engineering Division" at bounding box center [456, 420] width 42 height 12
select select "2eabd35e-ce6d-461f-ba3b-875f04b0d107"
click at [435, 414] on select "Applicant PWD Director Admin Engineering Division" at bounding box center [456, 420] width 42 height 12
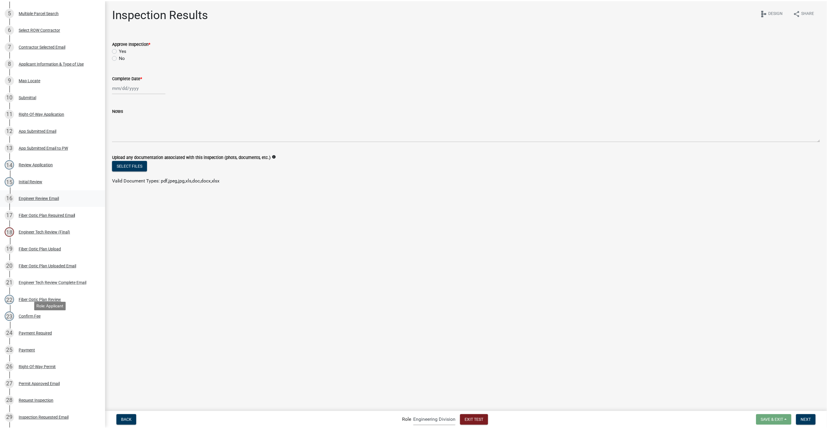
scroll to position [249, 0]
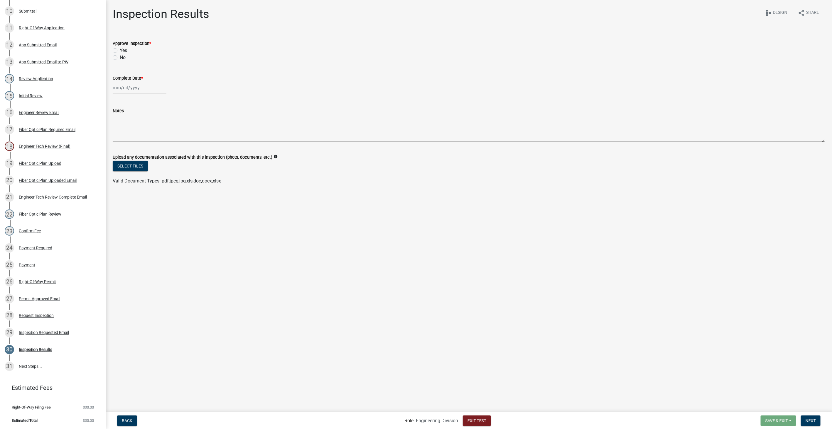
click at [120, 50] on label "Yes" at bounding box center [123, 50] width 7 height 7
click at [120, 50] on input "Yes" at bounding box center [122, 49] width 4 height 4
radio input "true"
click at [120, 56] on label "No" at bounding box center [123, 57] width 6 height 7
click at [120, 56] on input "No" at bounding box center [122, 56] width 4 height 4
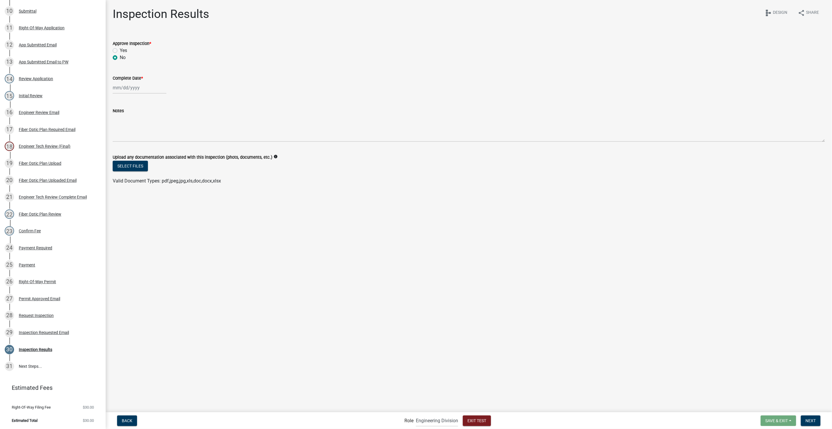
radio input "true"
click at [120, 49] on label "Yes" at bounding box center [123, 50] width 7 height 7
click at [120, 49] on input "Yes" at bounding box center [122, 49] width 4 height 4
radio input "true"
select select "8"
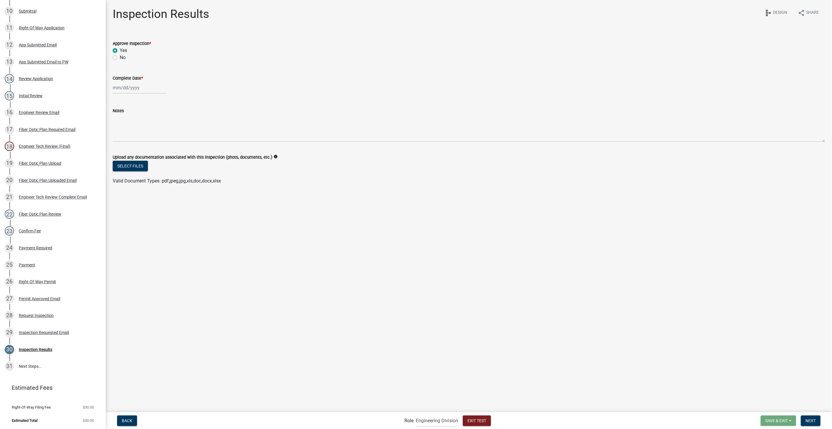
select select "2025"
click at [142, 86] on div "Jan Feb Mar Apr May Jun Jul Aug Sep Oct Nov Dec 1525 1526 1527 1528 1529 1530 1…" at bounding box center [140, 88] width 54 height 12
click at [156, 153] on div "29" at bounding box center [155, 156] width 9 height 9
type input "08/29/2025"
click at [808, 415] on button "Next" at bounding box center [811, 420] width 20 height 11
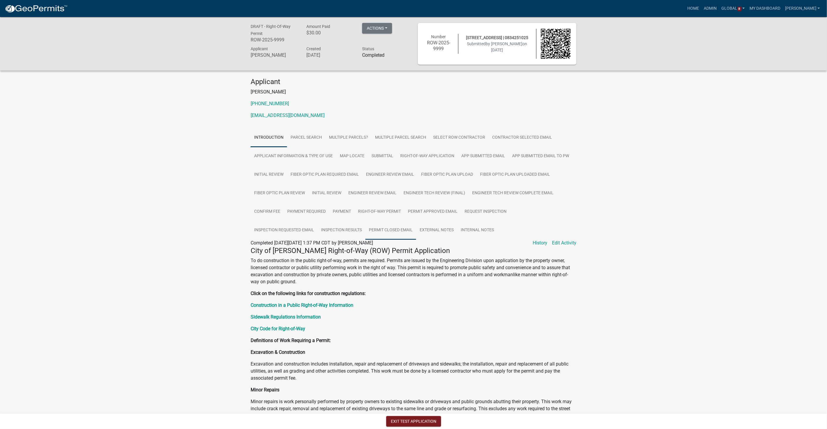
click at [372, 230] on link "Permit Closed Email" at bounding box center [391, 230] width 51 height 19
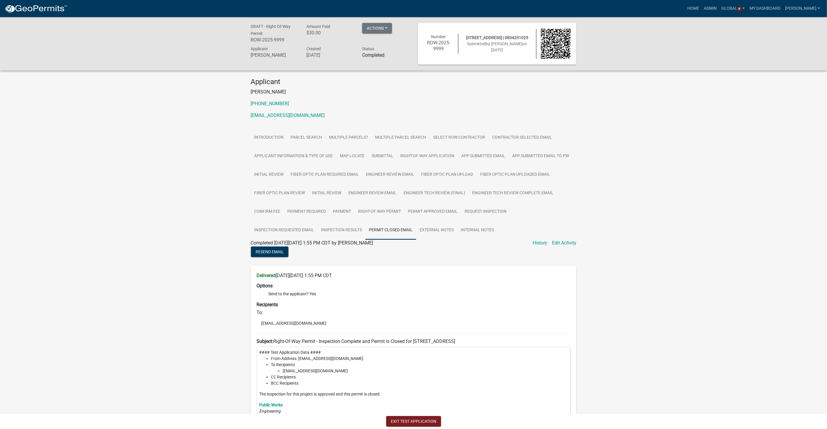
scroll to position [123, 0]
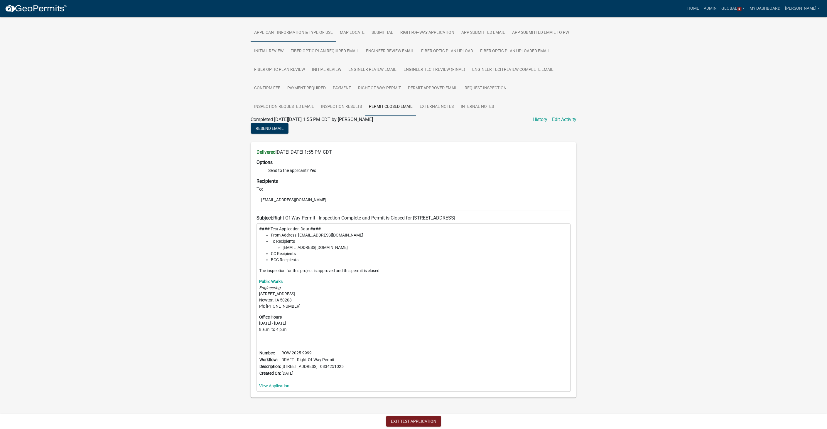
click at [311, 28] on link "Applicant Information & Type of Use" at bounding box center [294, 32] width 86 height 19
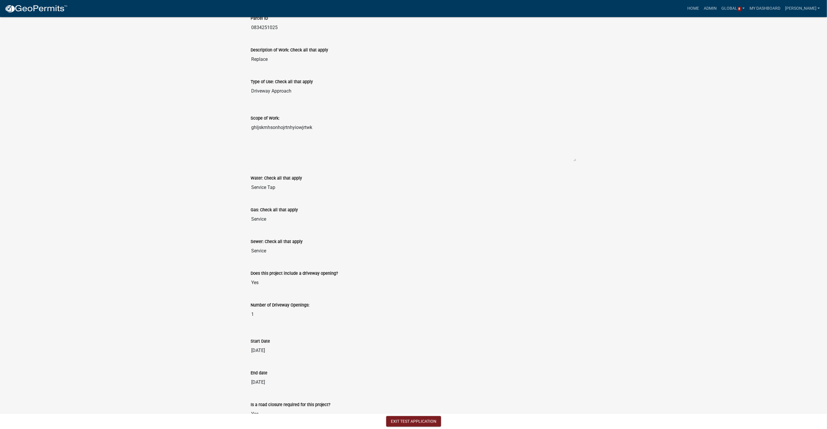
scroll to position [482, 0]
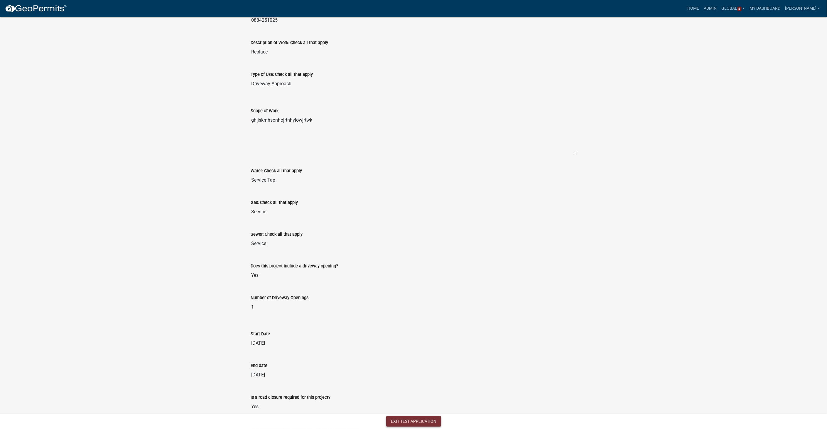
click at [398, 418] on button "Exit Test Application" at bounding box center [413, 421] width 55 height 11
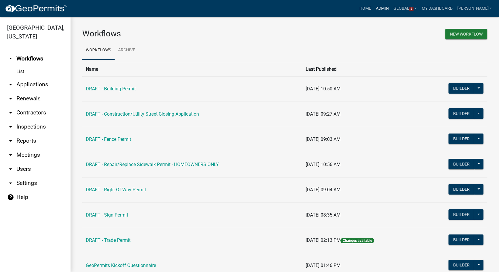
click at [390, 10] on link "Admin" at bounding box center [382, 8] width 18 height 11
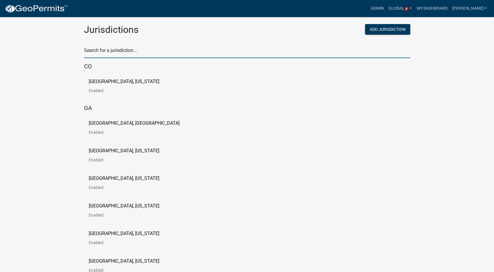
click at [105, 49] on input "text" at bounding box center [247, 52] width 326 height 12
type input "[PERSON_NAME]"
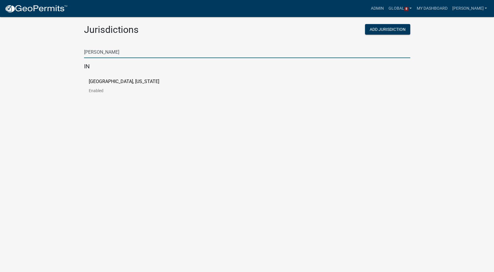
click at [116, 82] on p "[GEOGRAPHIC_DATA], [US_STATE]" at bounding box center [124, 81] width 70 height 5
